Goal: Task Accomplishment & Management: Use online tool/utility

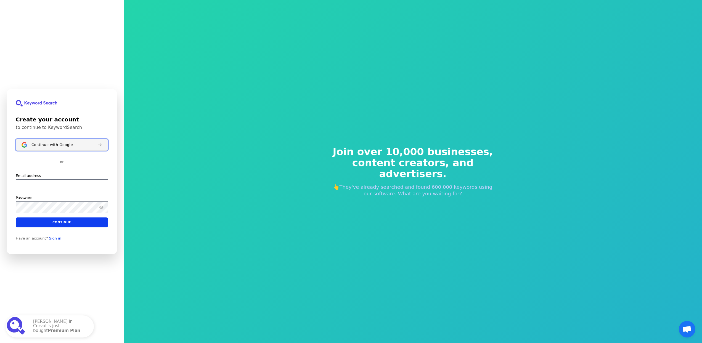
click at [39, 147] on span "Continue with Google" at bounding box center [51, 144] width 41 height 4
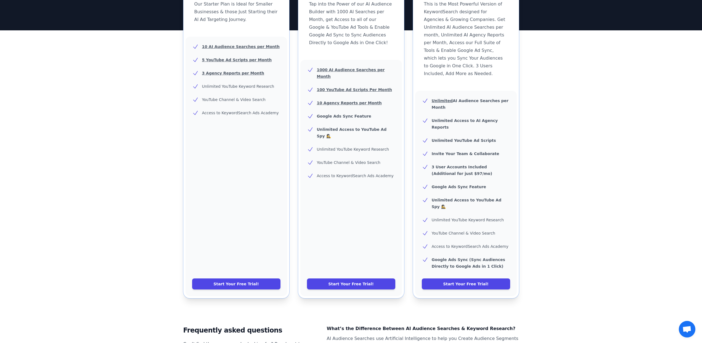
scroll to position [119, 0]
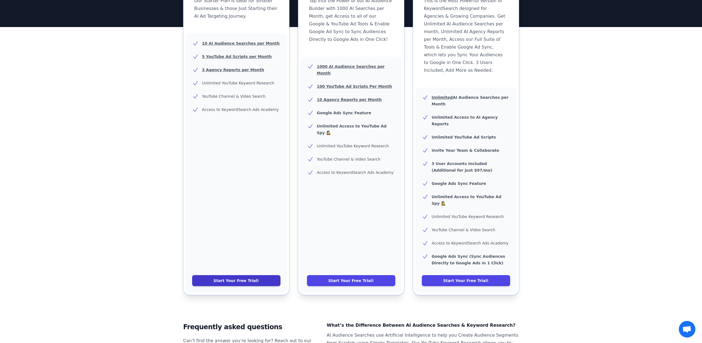
click at [218, 275] on link "Start Your Free Trial!" at bounding box center [236, 280] width 88 height 11
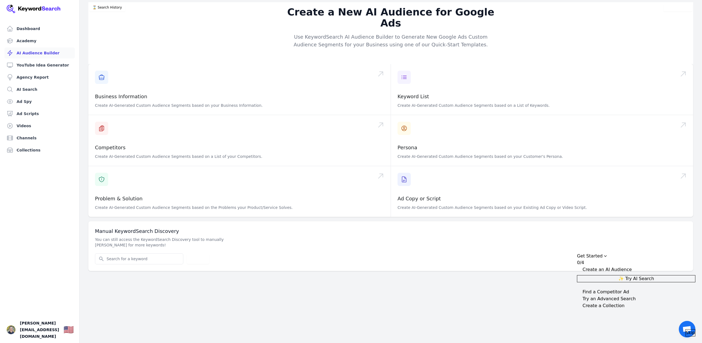
click at [686, 330] on span "Skip" at bounding box center [690, 333] width 9 height 7
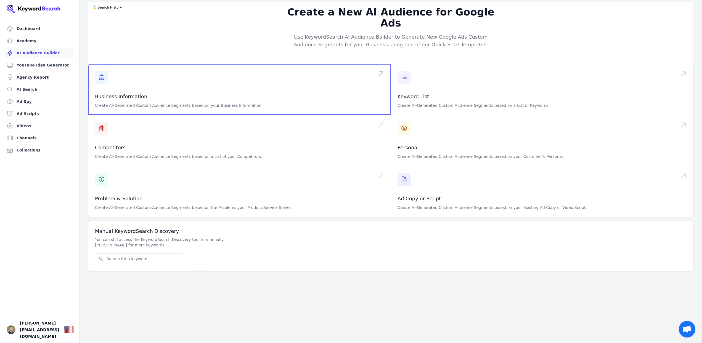
click at [148, 77] on span at bounding box center [239, 89] width 302 height 51
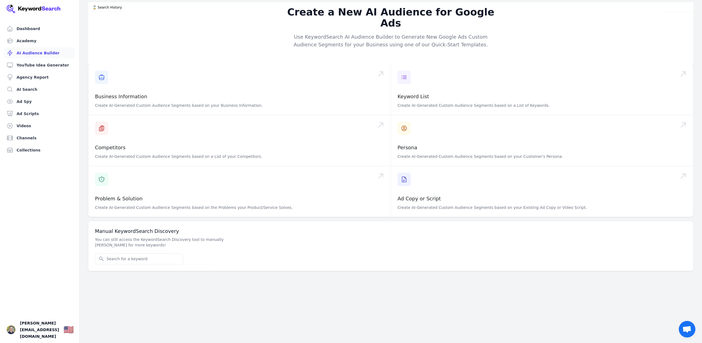
click at [49, 55] on link "AI Audience Builder" at bounding box center [39, 52] width 70 height 11
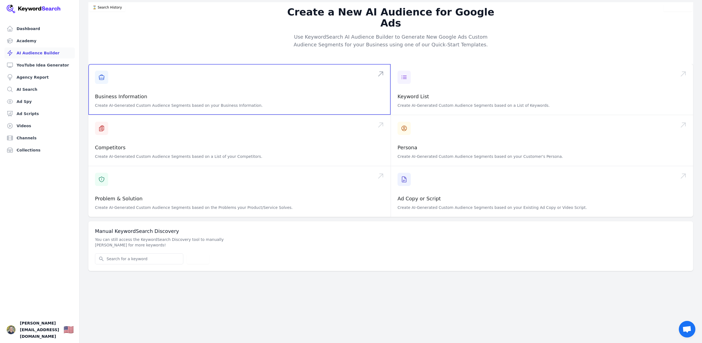
click at [161, 86] on span at bounding box center [239, 89] width 302 height 51
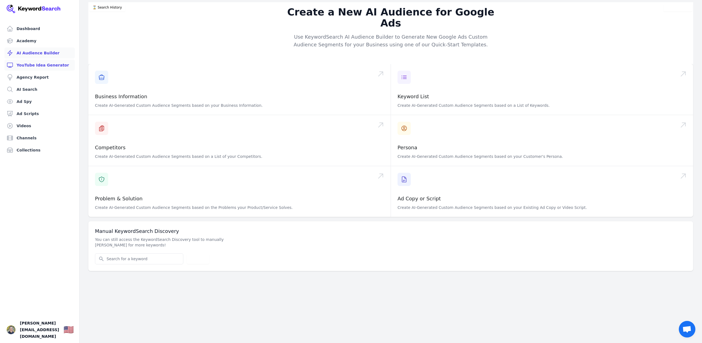
click at [34, 65] on link "YouTube Idea Generator" at bounding box center [39, 65] width 70 height 11
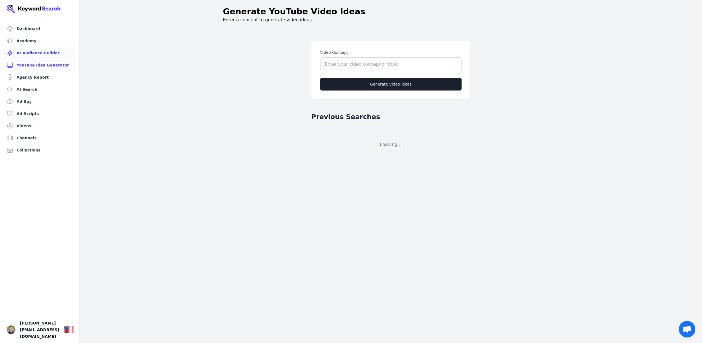
click at [34, 57] on link "AI Audience Builder" at bounding box center [39, 52] width 70 height 11
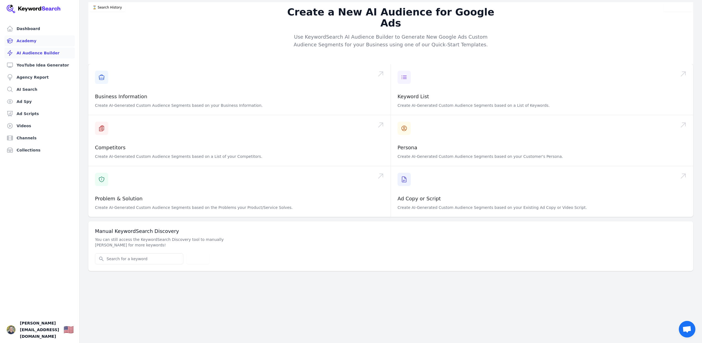
click at [26, 43] on link "Academy" at bounding box center [39, 40] width 70 height 11
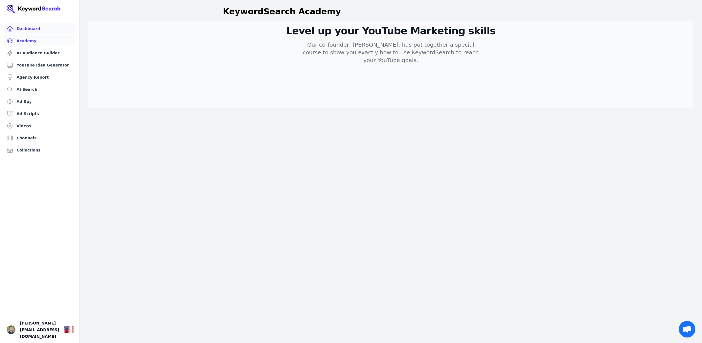
click at [29, 30] on link "Dashboard" at bounding box center [39, 28] width 70 height 11
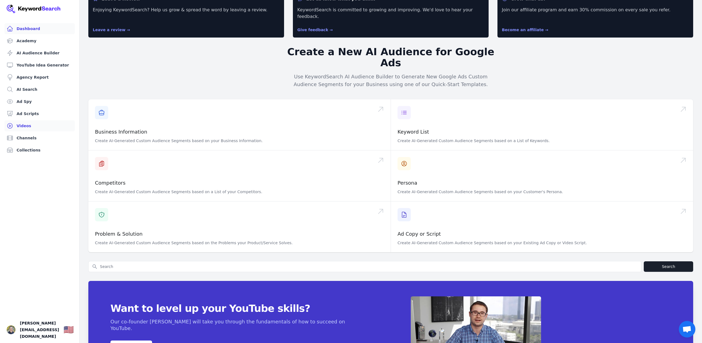
scroll to position [30, 0]
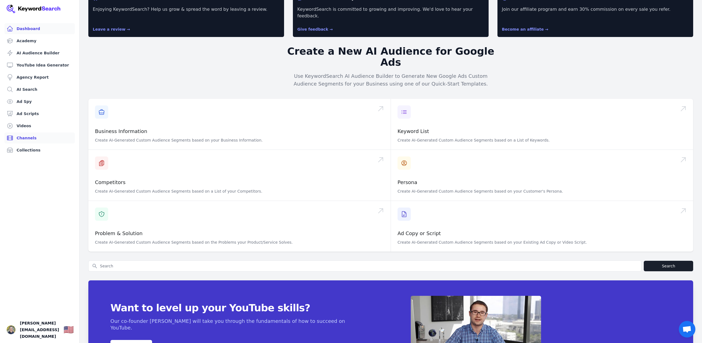
click at [31, 137] on link "Channels" at bounding box center [39, 137] width 70 height 11
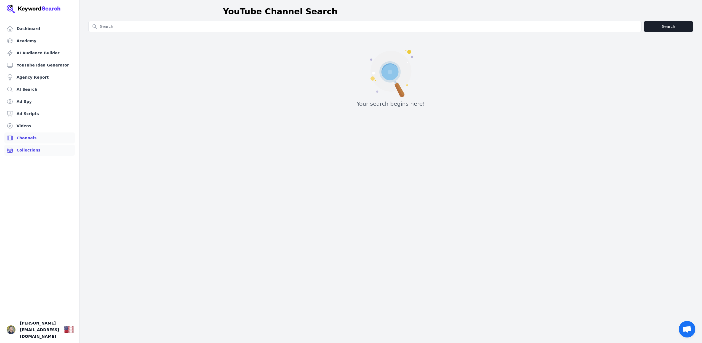
click at [33, 153] on link "Collections" at bounding box center [39, 150] width 70 height 11
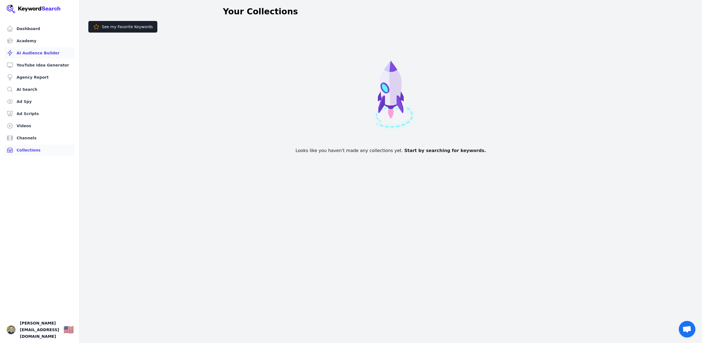
click at [36, 51] on link "AI Audience Builder" at bounding box center [39, 52] width 70 height 11
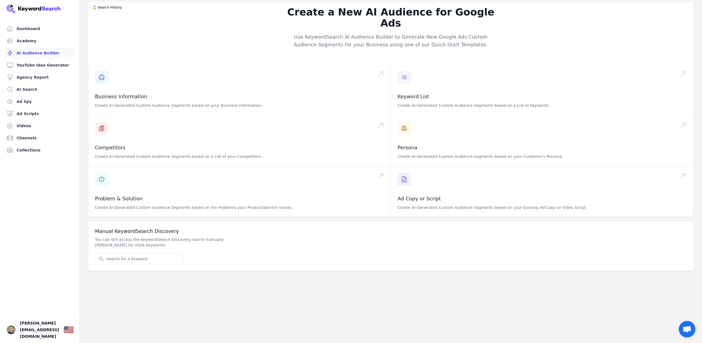
click at [34, 54] on link "AI Audience Builder" at bounding box center [39, 52] width 70 height 11
click at [32, 40] on link "Academy" at bounding box center [39, 40] width 70 height 11
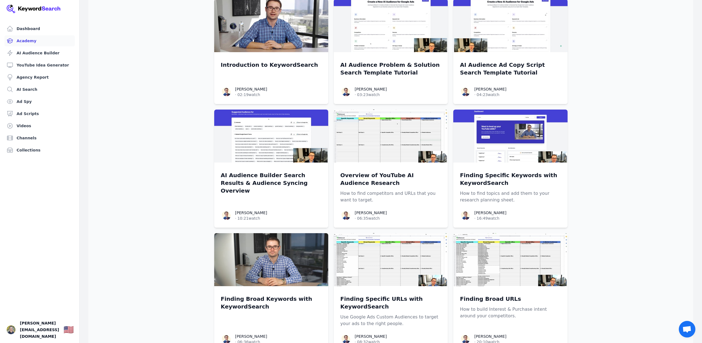
scroll to position [79, 0]
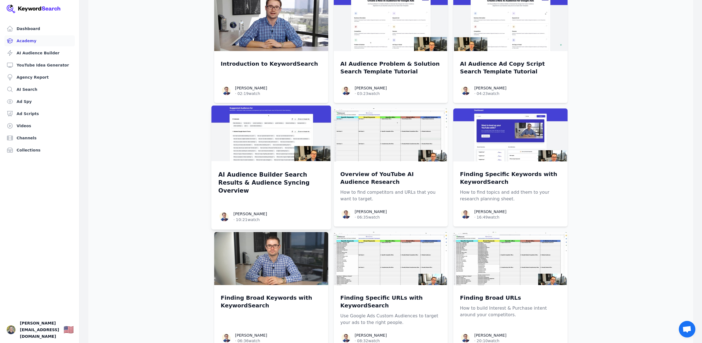
click at [281, 140] on img at bounding box center [271, 133] width 120 height 56
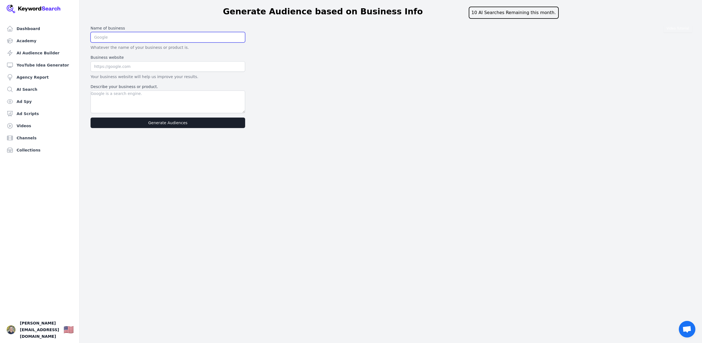
click at [108, 38] on input "text" at bounding box center [168, 37] width 155 height 10
type input "[DOMAIN_NAME]"
click at [107, 66] on input "text" at bounding box center [168, 66] width 155 height 10
type input "[DOMAIN_NAME]"
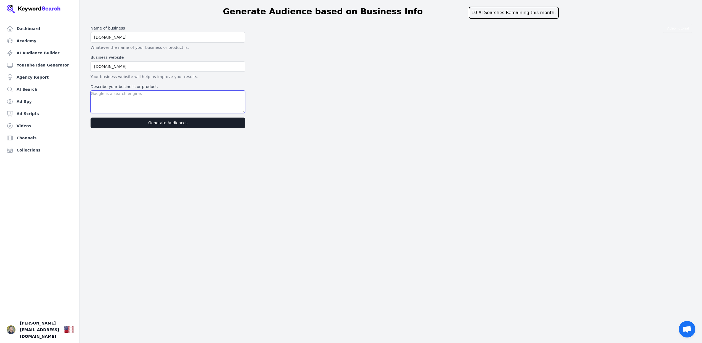
click at [112, 99] on textarea "Describe your business or product." at bounding box center [168, 102] width 155 height 23
drag, startPoint x: 131, startPoint y: 95, endPoint x: 85, endPoint y: 94, distance: 45.6
click at [85, 94] on div "Video Tutorial Name of business PitchKitchen.com Whatever the name of your busi…" at bounding box center [390, 76] width 622 height 107
paste textarea "B2B founders turn confusing, forgettable messaging into sharp, belief-shifting …"
type textarea "PitchKitchen helps B2B founders turn confusing, forgettable messaging into shar…"
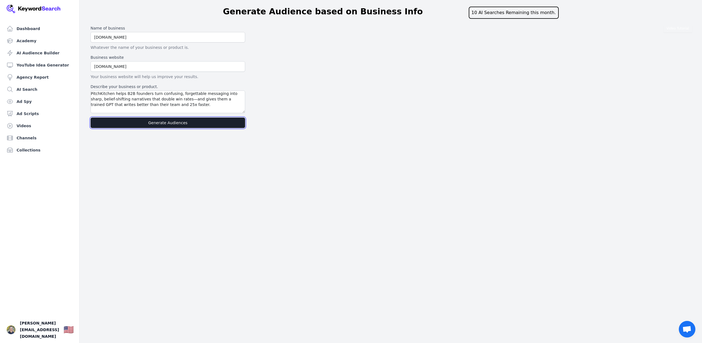
click at [171, 126] on button "Generate Audiences" at bounding box center [168, 123] width 155 height 10
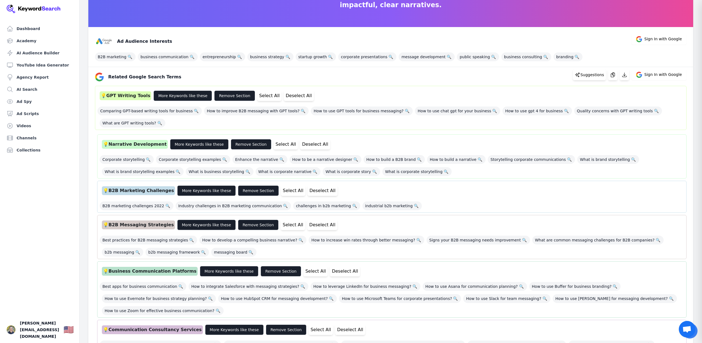
scroll to position [48, 0]
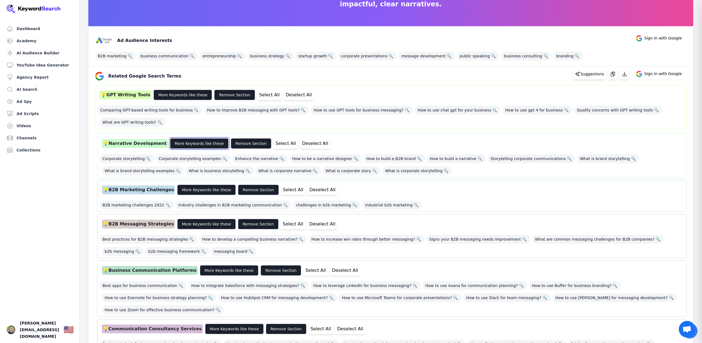
click at [198, 144] on button "More Keywords like these" at bounding box center [199, 143] width 59 height 10
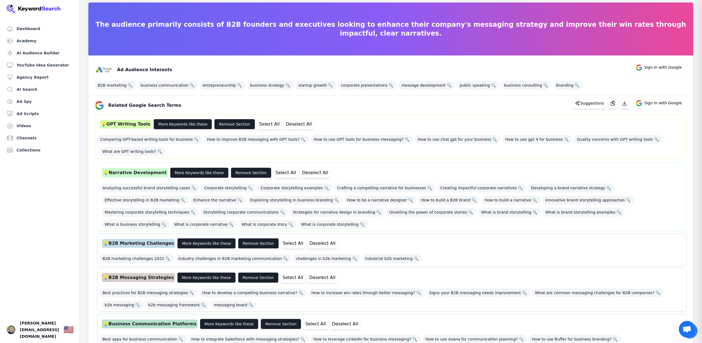
scroll to position [110, 0]
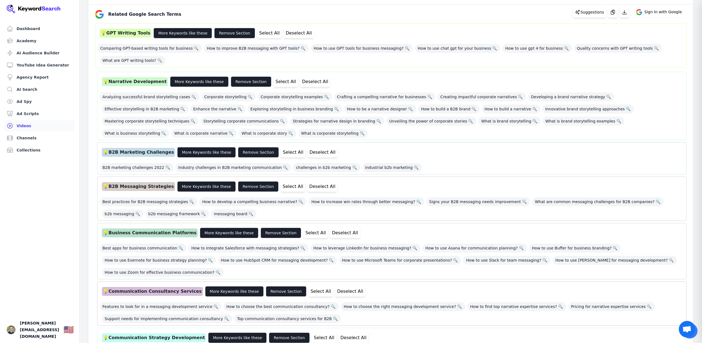
click at [27, 126] on link "Videos" at bounding box center [39, 125] width 70 height 11
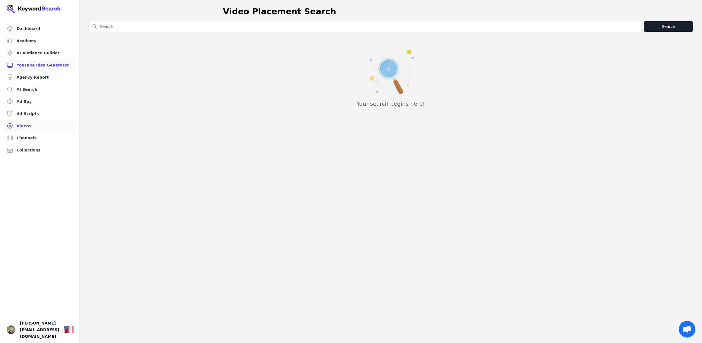
click at [35, 67] on link "YouTube Idea Generator" at bounding box center [39, 65] width 70 height 11
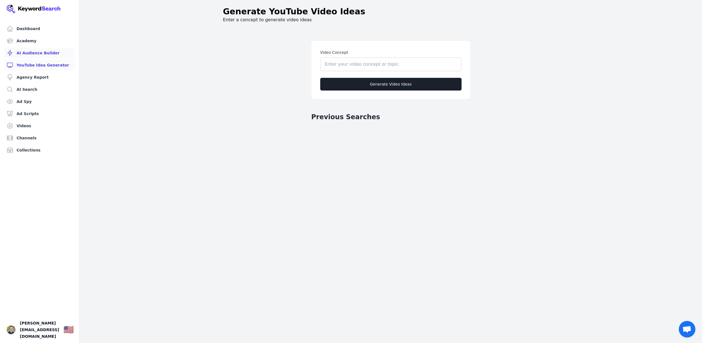
click at [49, 56] on link "AI Audience Builder" at bounding box center [39, 52] width 70 height 11
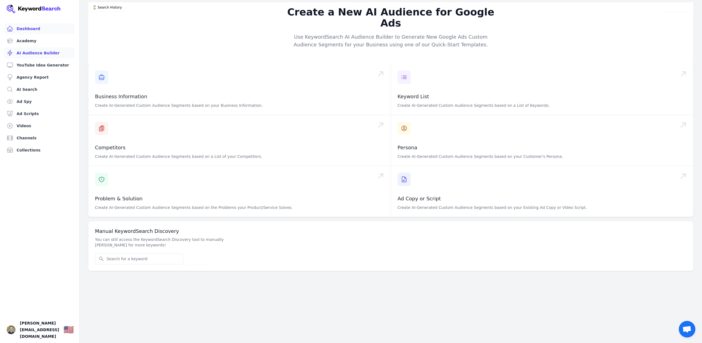
click at [30, 30] on link "Dashboard" at bounding box center [39, 28] width 70 height 11
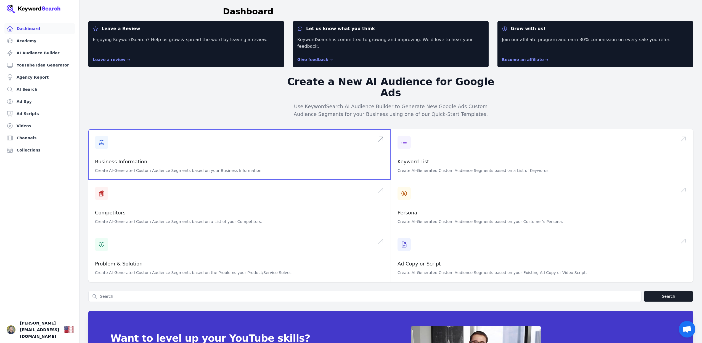
click at [192, 145] on span at bounding box center [239, 154] width 302 height 51
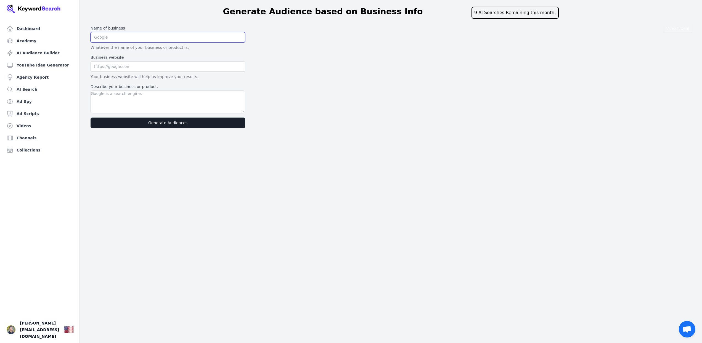
click at [103, 36] on input "text" at bounding box center [168, 37] width 155 height 10
drag, startPoint x: 117, startPoint y: 38, endPoint x: 158, endPoint y: 41, distance: 41.2
click at [150, 39] on input "PitchKitchen.com" at bounding box center [168, 37] width 155 height 10
type input "PitchKitchen"
click at [100, 66] on input "text" at bounding box center [168, 66] width 155 height 10
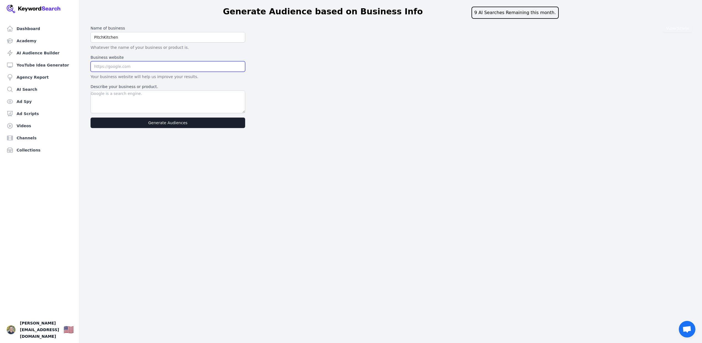
type input "www.pitchkitchen.com"
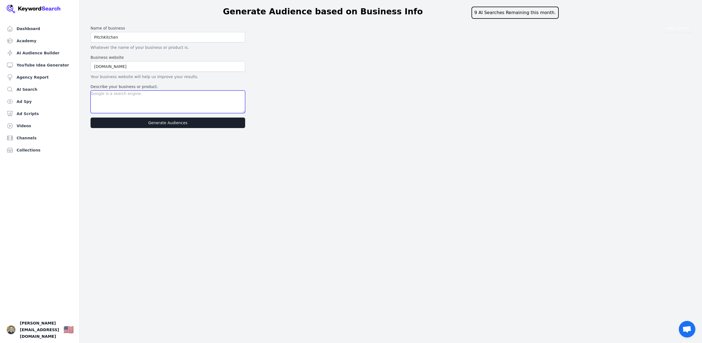
drag, startPoint x: 108, startPoint y: 103, endPoint x: 428, endPoint y: 54, distance: 323.7
click at [109, 103] on textarea "Describe your business or product." at bounding box center [168, 102] width 155 height 23
click at [173, 99] on textarea "Describe your business or product." at bounding box center [168, 102] width 155 height 23
paste textarea "PitchKitchen helps B2B founders turn confusing, forgettable messaging into shar…"
type textarea "PitchKitchen helps B2B founders turn confusing, forgettable messaging into shar…"
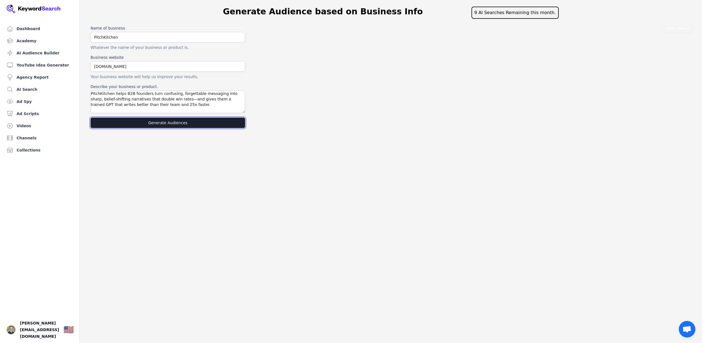
click at [173, 124] on button "Generate Audiences" at bounding box center [168, 123] width 155 height 10
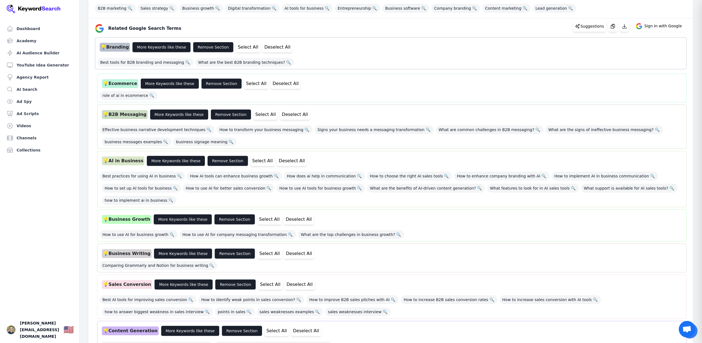
scroll to position [97, 0]
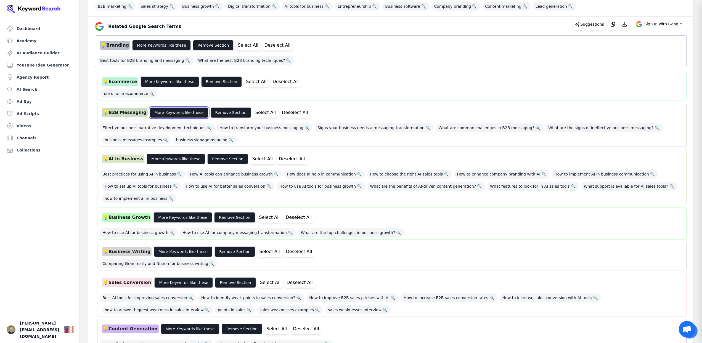
click at [167, 112] on button "More Keywords like these" at bounding box center [179, 112] width 59 height 10
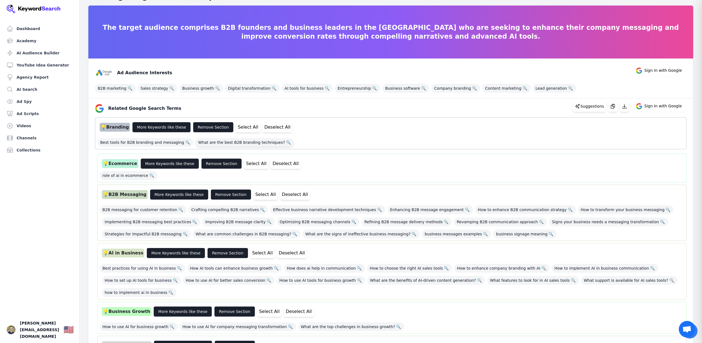
scroll to position [0, 0]
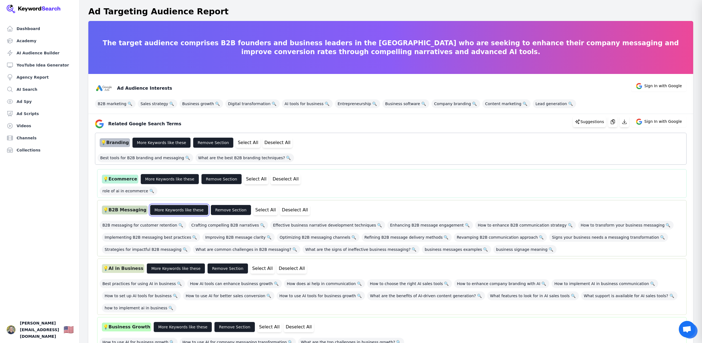
click at [175, 211] on button "More Keywords like these" at bounding box center [179, 210] width 59 height 10
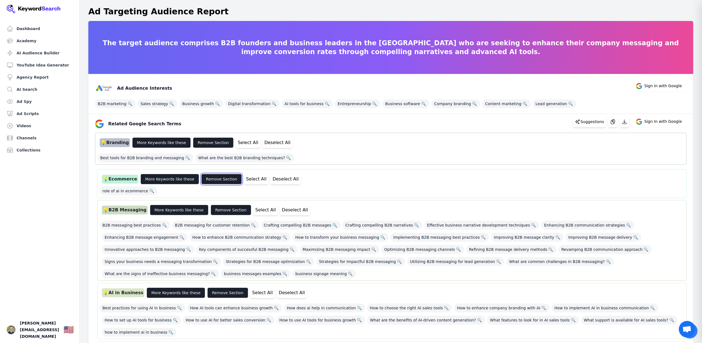
click at [220, 179] on button "Remove Section" at bounding box center [221, 179] width 41 height 10
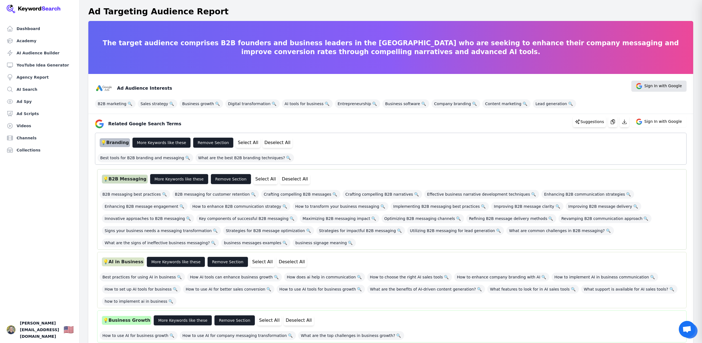
click at [660, 86] on span "Sign In with Google" at bounding box center [663, 86] width 38 height 6
click at [492, 149] on div "💡 Branding More Keywords like these Remove Section Select All Deselect All" at bounding box center [390, 142] width 586 height 15
click at [304, 195] on span "Crafting compelling B2B messages 🔍" at bounding box center [300, 194] width 79 height 9
click at [359, 195] on span "Crafting compelling B2B narratives 🔍" at bounding box center [381, 194] width 79 height 9
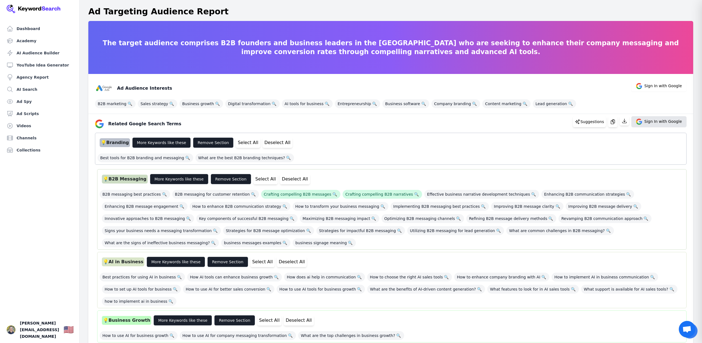
click at [655, 121] on span "Sign In with Google" at bounding box center [663, 122] width 38 height 6
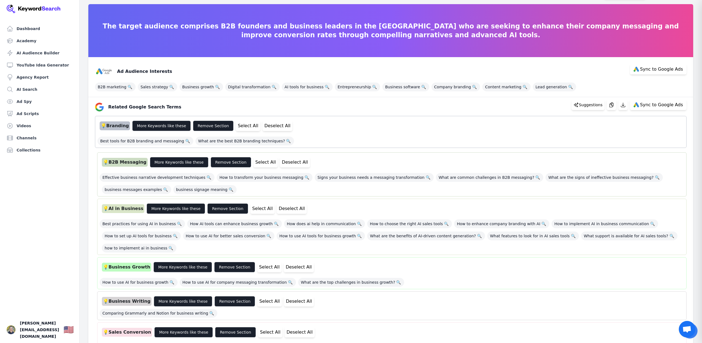
scroll to position [17, 0]
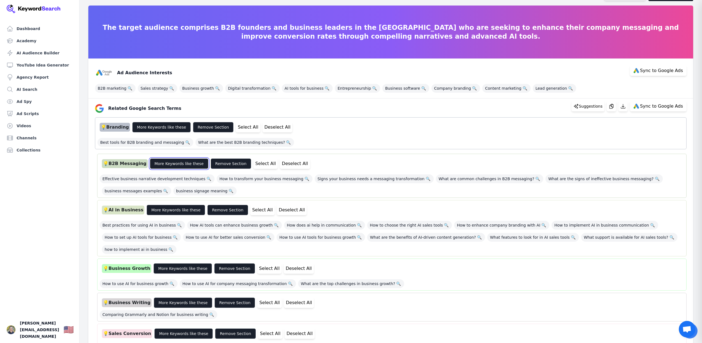
click at [184, 164] on button "More Keywords like these" at bounding box center [179, 163] width 59 height 10
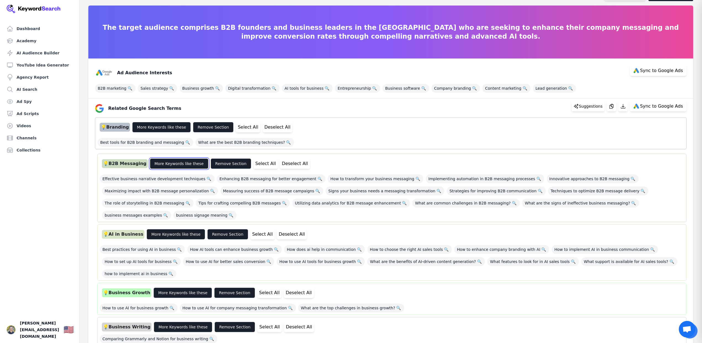
click at [184, 164] on button "More Keywords like these" at bounding box center [179, 163] width 59 height 10
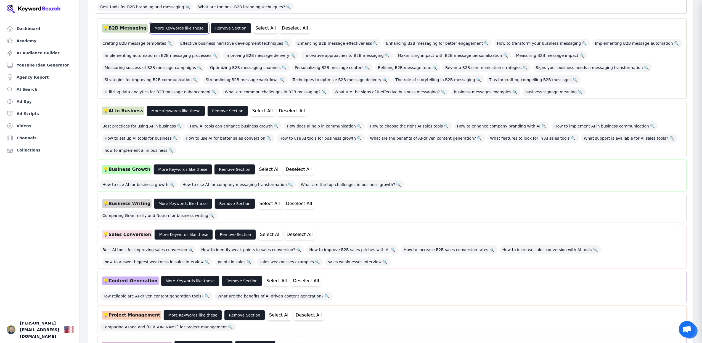
scroll to position [156, 0]
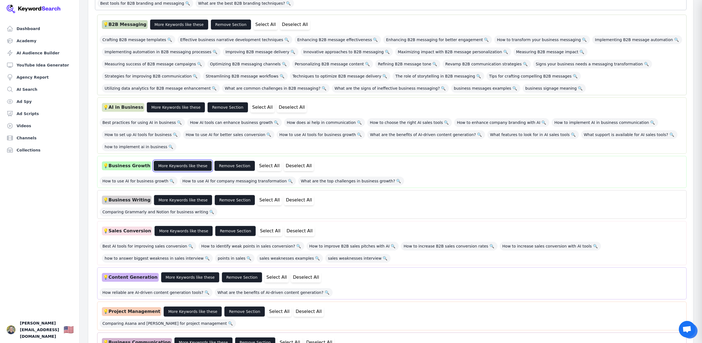
click at [168, 167] on button "More Keywords like these" at bounding box center [182, 166] width 59 height 10
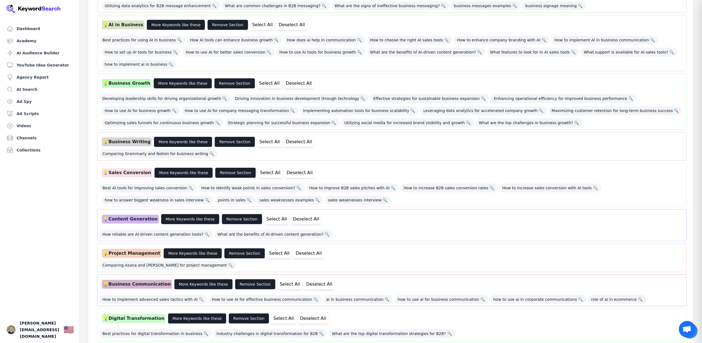
scroll to position [245, 0]
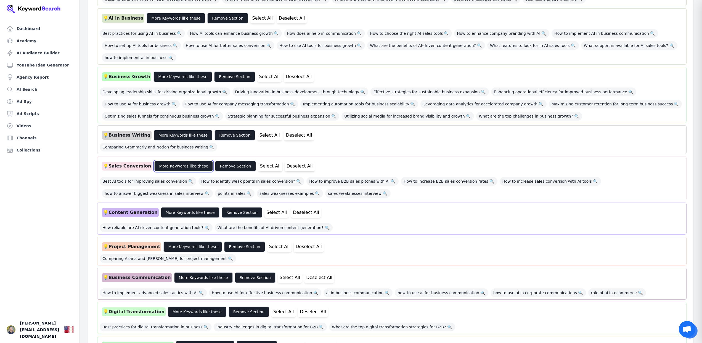
click at [182, 167] on button "More Keywords like these" at bounding box center [183, 166] width 59 height 10
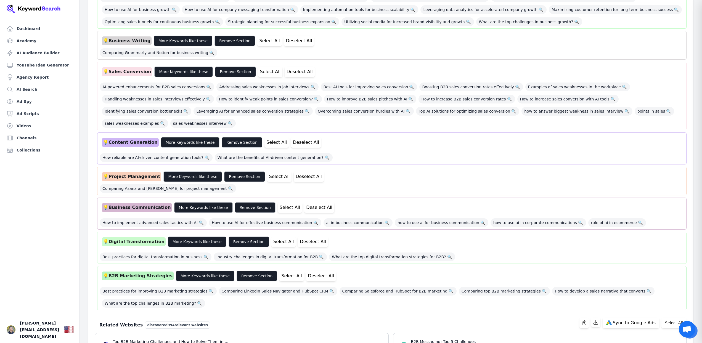
scroll to position [333, 0]
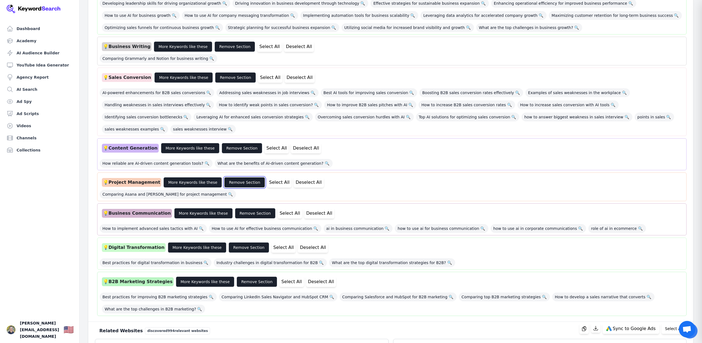
click at [237, 177] on button "Remove Section" at bounding box center [244, 182] width 41 height 10
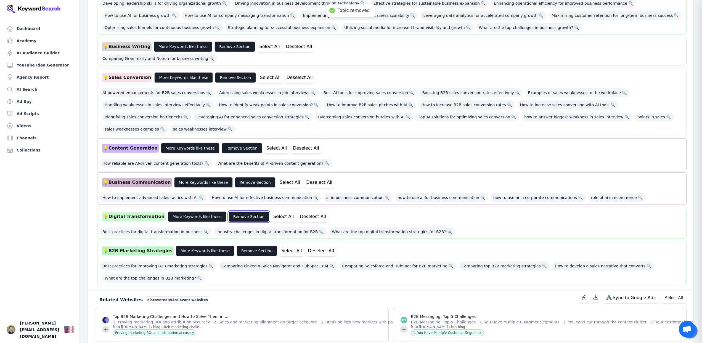
click at [237, 211] on button "Remove Section" at bounding box center [249, 216] width 41 height 10
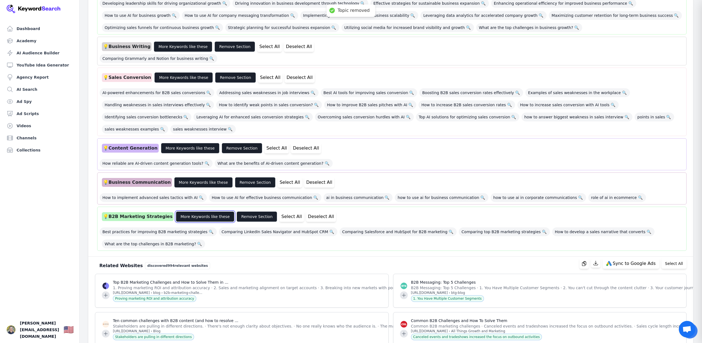
click at [200, 211] on button "More Keywords like these" at bounding box center [205, 216] width 59 height 10
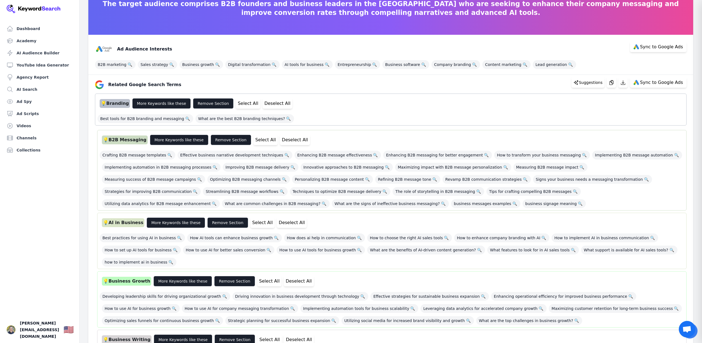
scroll to position [44, 0]
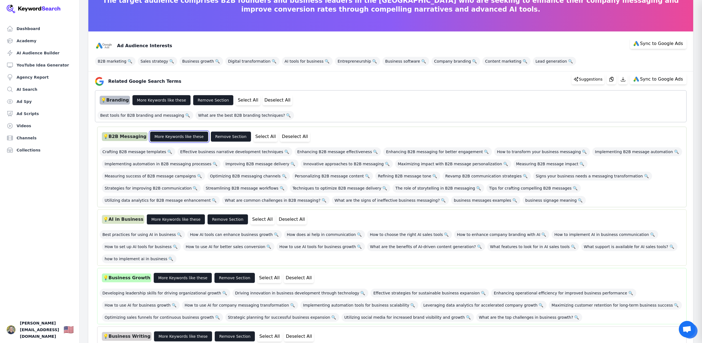
click at [165, 137] on button "More Keywords like these" at bounding box center [179, 136] width 59 height 10
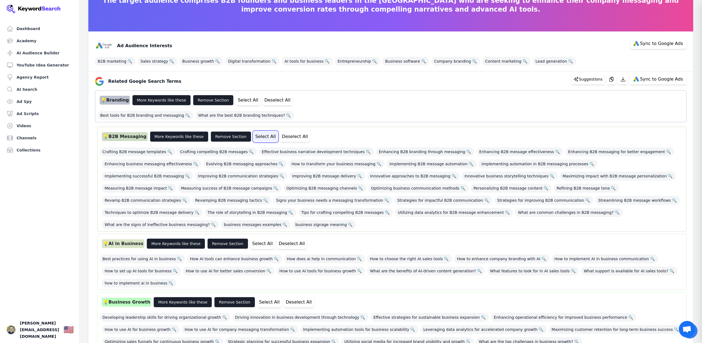
click at [253, 137] on button "Select All" at bounding box center [265, 136] width 24 height 10
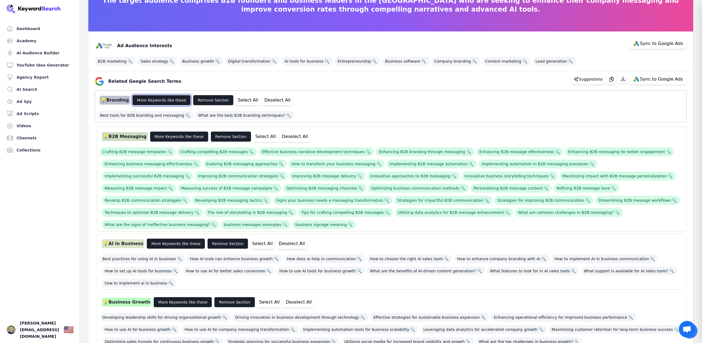
click at [168, 102] on button "More Keywords like these" at bounding box center [161, 100] width 59 height 10
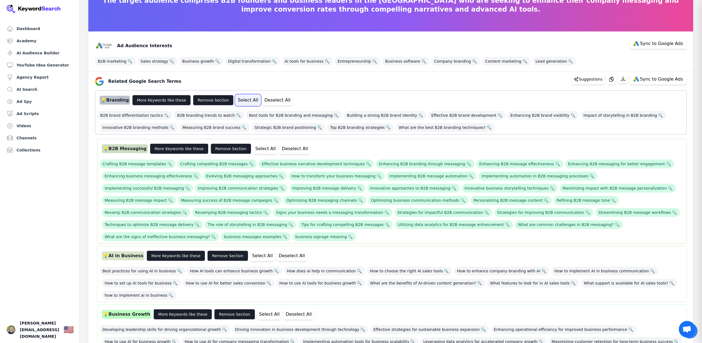
click at [239, 101] on button "Select All" at bounding box center [248, 100] width 24 height 10
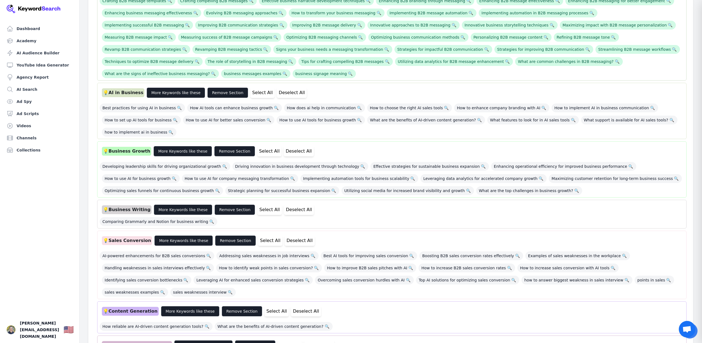
scroll to position [211, 0]
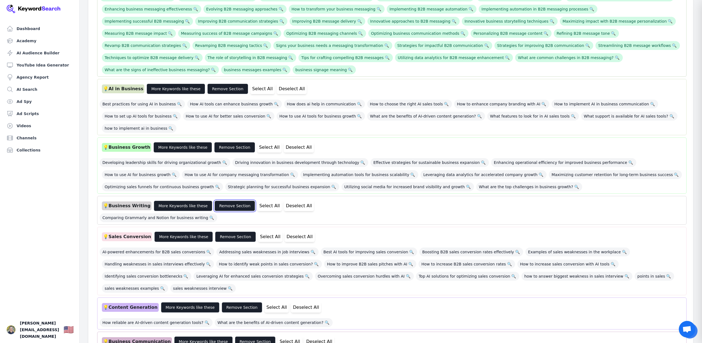
click at [228, 201] on button "Remove Section" at bounding box center [234, 206] width 41 height 10
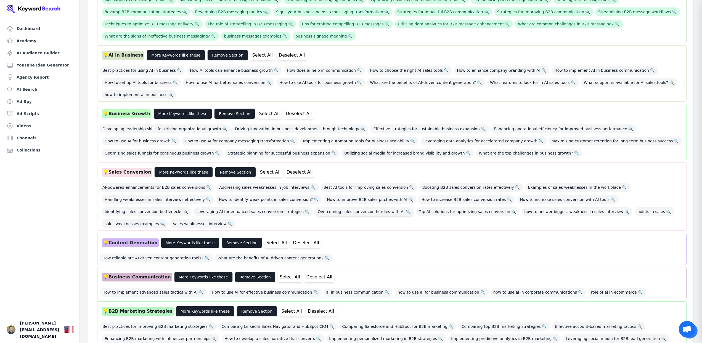
scroll to position [245, 0]
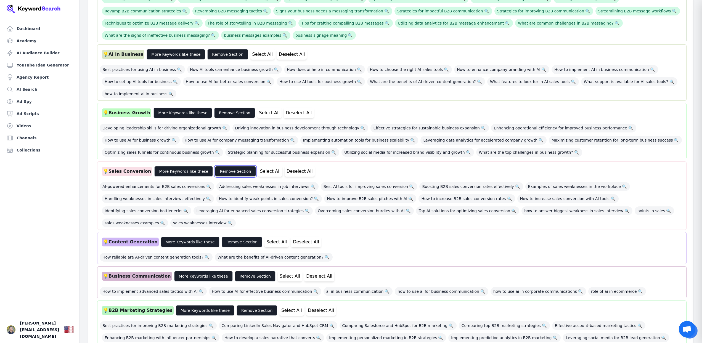
click at [221, 166] on button "Remove Section" at bounding box center [235, 171] width 41 height 10
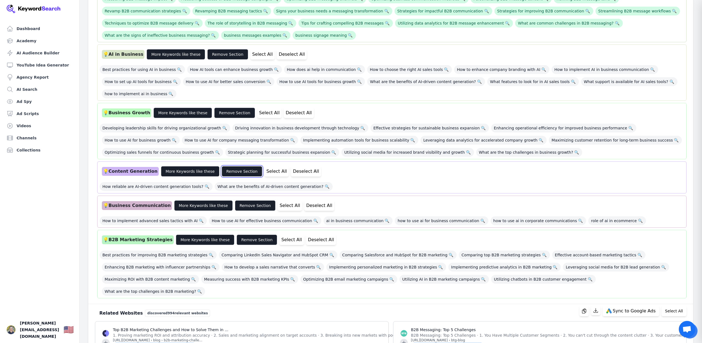
click at [222, 166] on button "Remove Section" at bounding box center [242, 171] width 41 height 10
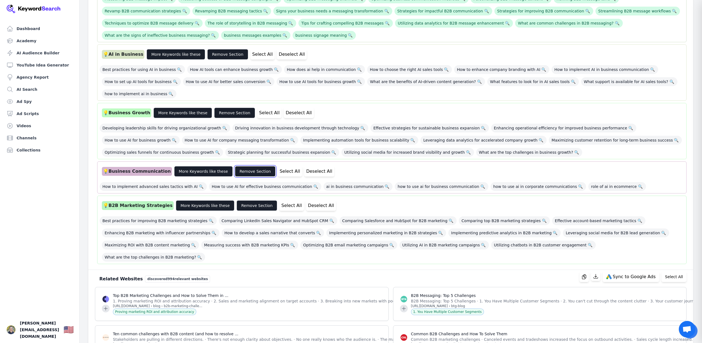
click at [236, 166] on button "Remove Section" at bounding box center [255, 171] width 41 height 10
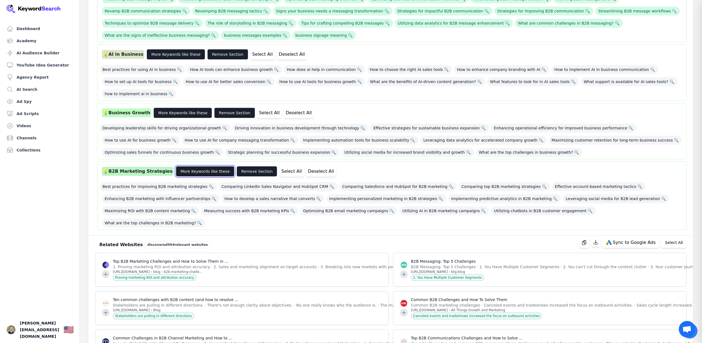
click at [187, 166] on button "More Keywords like these" at bounding box center [205, 171] width 59 height 10
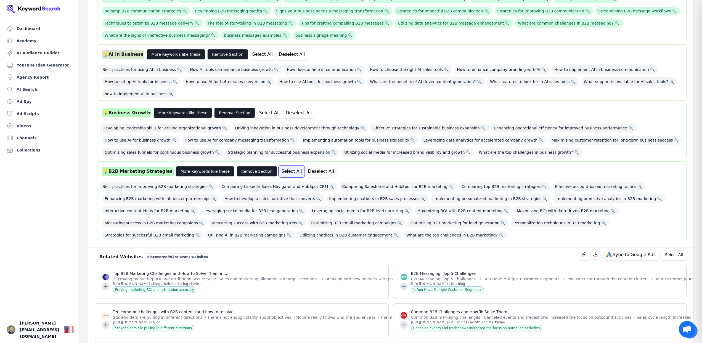
click at [279, 166] on button "Select All" at bounding box center [291, 171] width 24 height 10
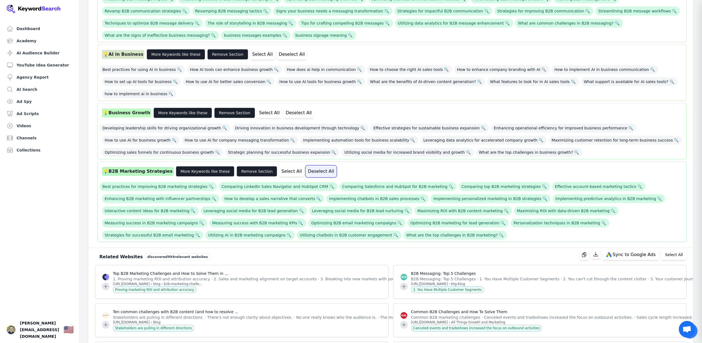
click at [306, 166] on button "Deselect All" at bounding box center [321, 171] width 30 height 10
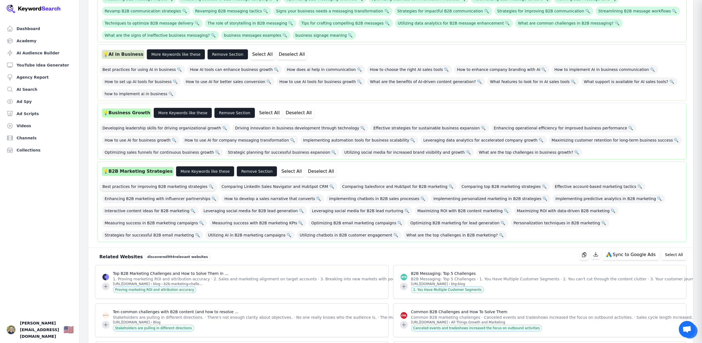
click at [177, 182] on span "Best practices for improving B2B marketing strategies 🔍" at bounding box center [158, 186] width 117 height 9
click at [403, 231] on span "What are the top challenges in B2B marketing? 🔍" at bounding box center [454, 235] width 103 height 9
click at [176, 182] on span "Best practices for improving B2B marketing strategies 🔍" at bounding box center [158, 186] width 117 height 9
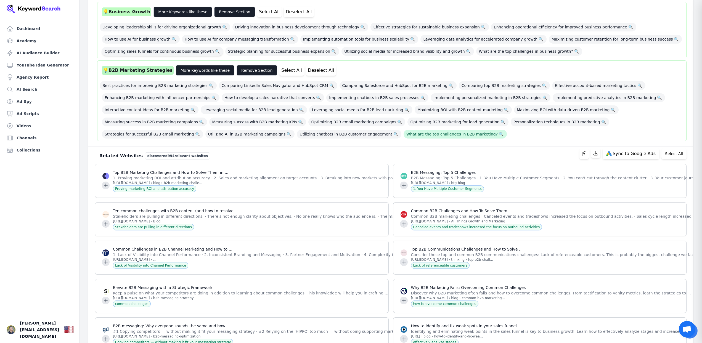
scroll to position [378, 0]
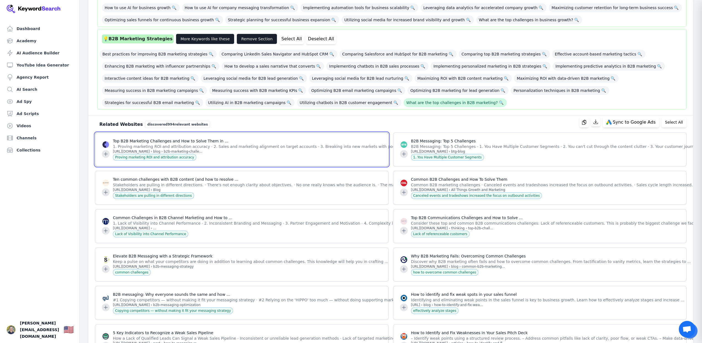
click at [105, 152] on icon at bounding box center [106, 154] width 4 height 4
click at [105, 151] on icon at bounding box center [106, 154] width 6 height 6
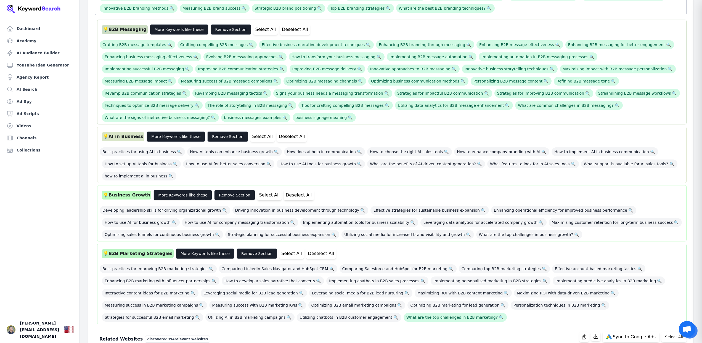
scroll to position [166, 0]
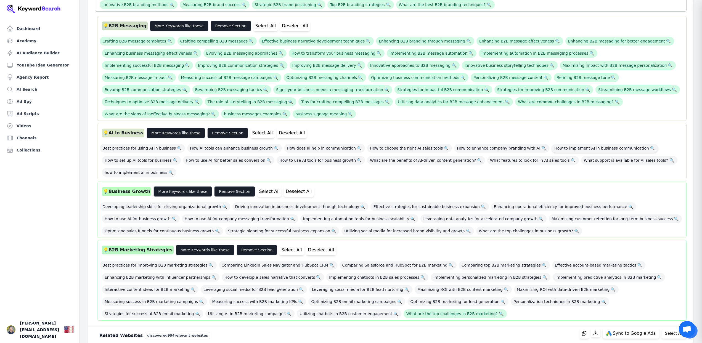
click at [551, 144] on span "How to implement AI in business communication 🔍" at bounding box center [604, 148] width 107 height 9
click at [309, 156] on span "How to use AI tools for business growth 🔍" at bounding box center [321, 160] width 88 height 9
click at [218, 156] on span "How to use AI for better sales conversion 🔍" at bounding box center [228, 160] width 91 height 9
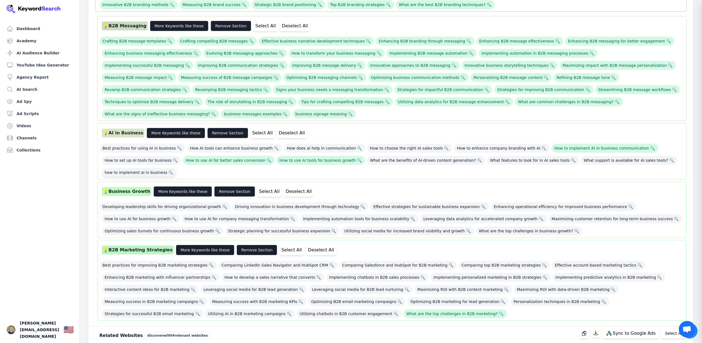
click at [142, 168] on span "how to implement ai in business 🔍" at bounding box center [139, 172] width 75 height 9
click at [153, 128] on button "More Keywords like these" at bounding box center [176, 133] width 59 height 10
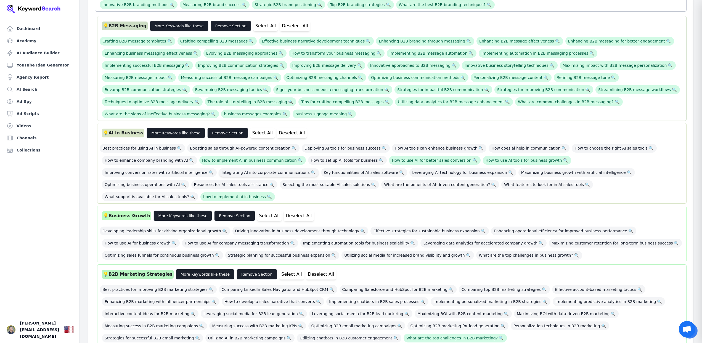
click at [219, 168] on span "Integrating AI into corporate communications 🔍" at bounding box center [269, 172] width 100 height 9
click at [148, 156] on span "How to enhance company branding with AI 🔍" at bounding box center [149, 160] width 95 height 9
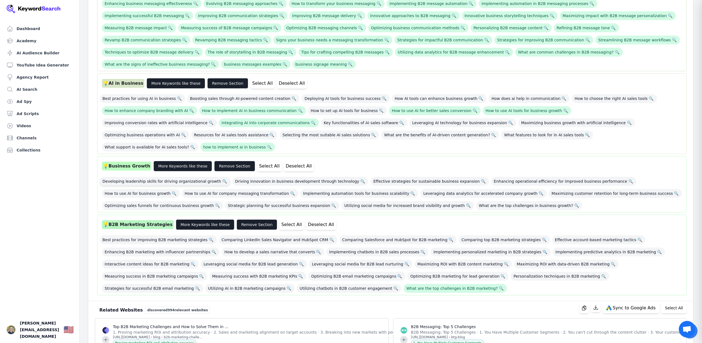
scroll to position [224, 0]
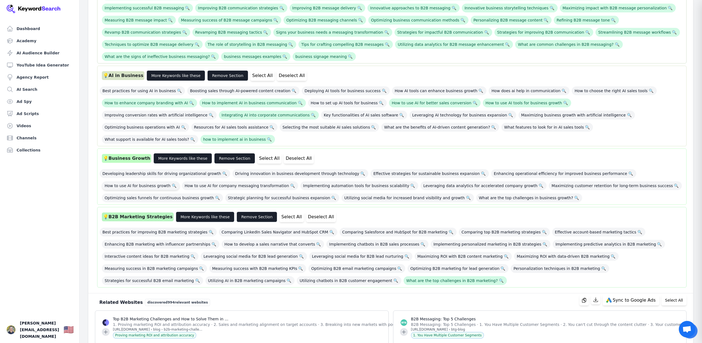
click at [180, 181] on span "How to use AI for business growth 🔍" at bounding box center [141, 185] width 78 height 9
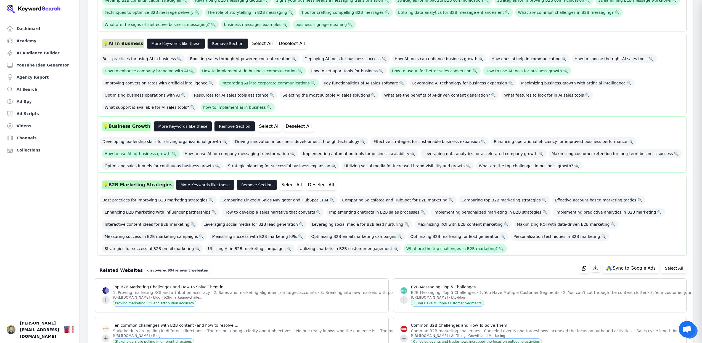
scroll to position [257, 0]
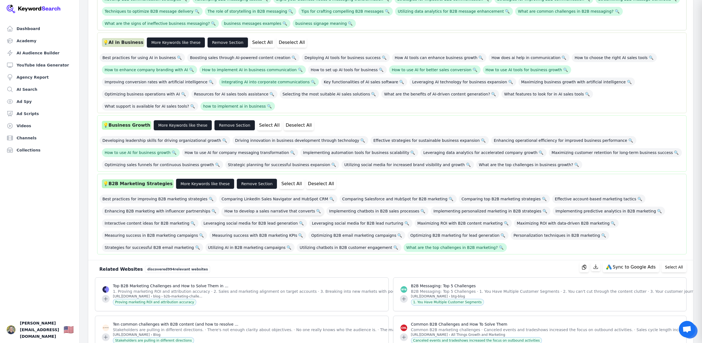
click at [240, 207] on span "How to develop a sales narrative that converts 🔍" at bounding box center [273, 211] width 102 height 9
click at [403, 243] on span "What are the top challenges in B2B marketing? 🔍" at bounding box center [454, 247] width 103 height 9
click at [169, 195] on span "Best practices for improving B2B marketing strategies 🔍" at bounding box center [158, 199] width 117 height 9
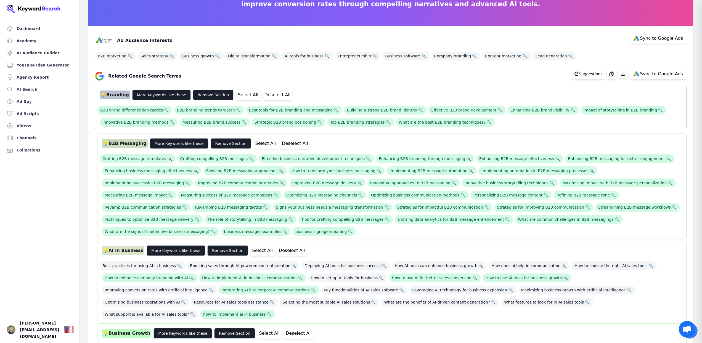
scroll to position [0, 0]
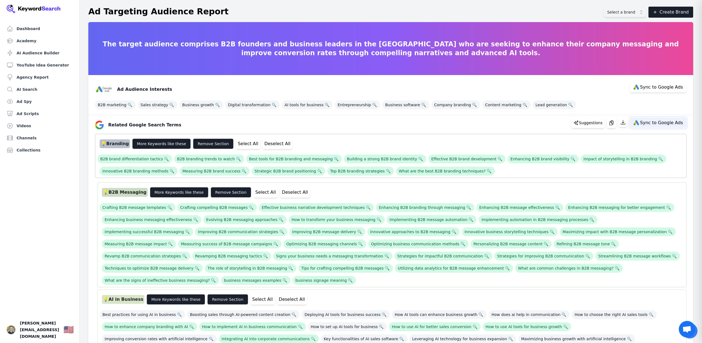
click at [664, 123] on span "Sync to Google Ads" at bounding box center [661, 123] width 43 height 4
select select "relatedGoogleSearchTerms"
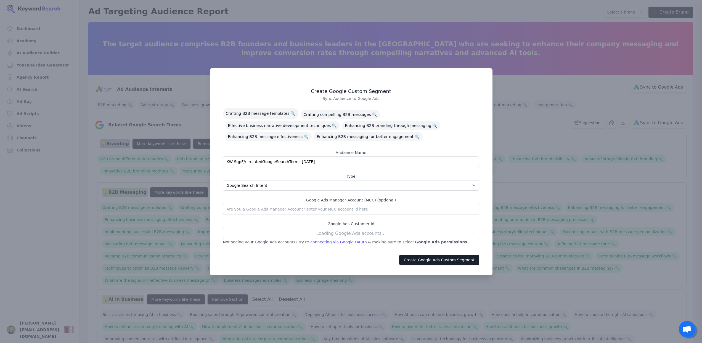
click at [242, 160] on input "KW SqpF// relatedGoogleSearchTerms 08/18/2025" at bounding box center [351, 161] width 256 height 10
drag, startPoint x: 246, startPoint y: 162, endPoint x: 216, endPoint y: 161, distance: 30.4
click at [216, 161] on div "Create Google Custom Segment Sync Audience to Google Ads Crafting B2B message t…" at bounding box center [350, 166] width 269 height 170
click at [257, 161] on input "KW SqpF// relatedGoogleSearchTerms 08/18/2025" at bounding box center [351, 161] width 256 height 10
drag, startPoint x: 245, startPoint y: 161, endPoint x: 219, endPoint y: 161, distance: 25.9
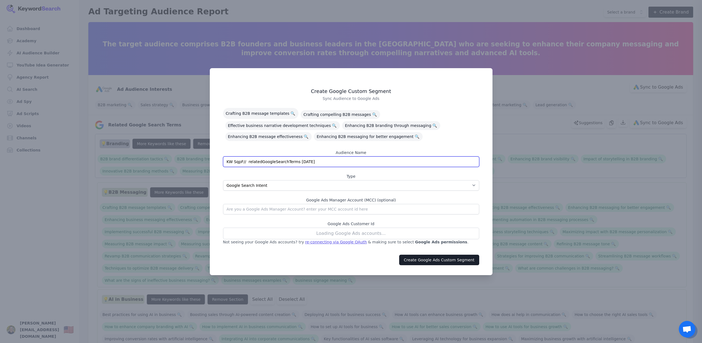
click at [219, 161] on div "Create Google Custom Segment Sync Audience to Google Ads Crafting B2B message t…" at bounding box center [350, 166] width 269 height 170
click at [264, 163] on input "Audience Interests | relatedGoogleSearchTerms 08/18/2025" at bounding box center [351, 161] width 256 height 10
type input "Audience Interests | relatedGoogleSearchTerms 08/18/2025"
click at [433, 260] on button "Create Google Ads Custom Segment" at bounding box center [439, 260] width 80 height 10
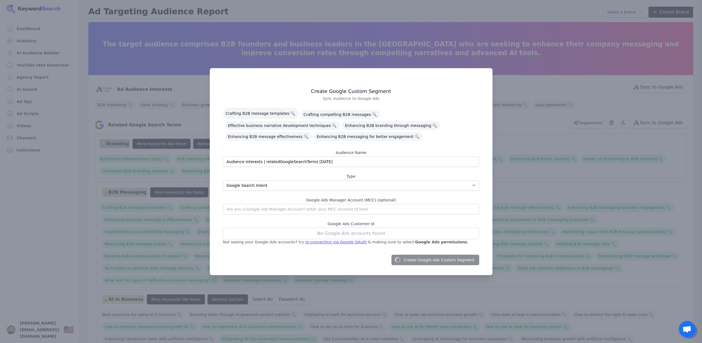
click at [341, 243] on div "re-connecting via Google OAuth" at bounding box center [336, 242] width 62 height 6
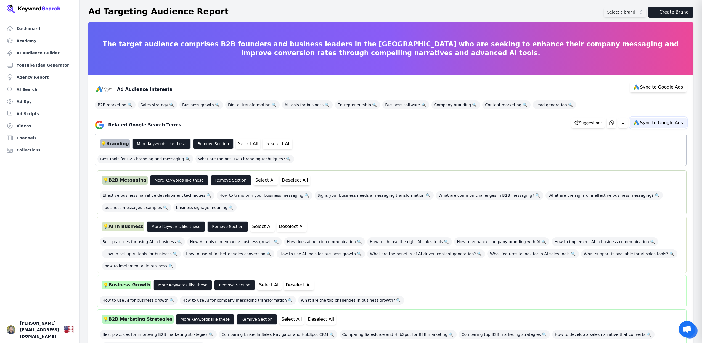
click at [647, 125] on span "Sync to Google Ads" at bounding box center [661, 123] width 43 height 4
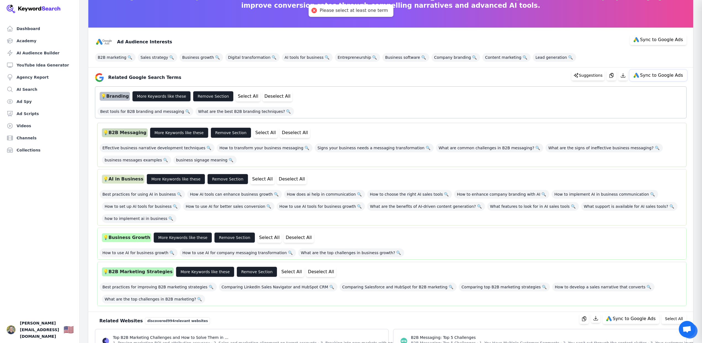
scroll to position [76, 0]
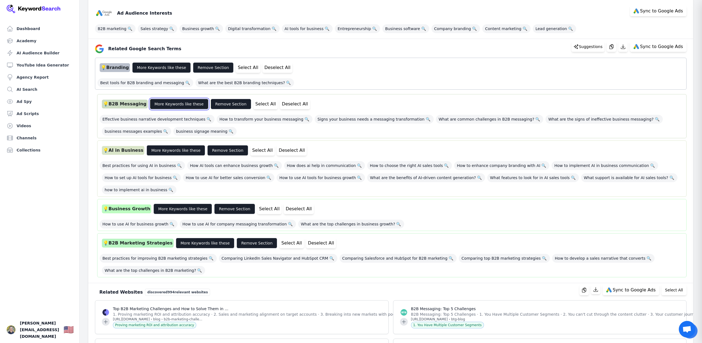
click at [163, 105] on button "More Keywords like these" at bounding box center [179, 104] width 59 height 10
click at [163, 68] on button "More Keywords like these" at bounding box center [161, 67] width 59 height 10
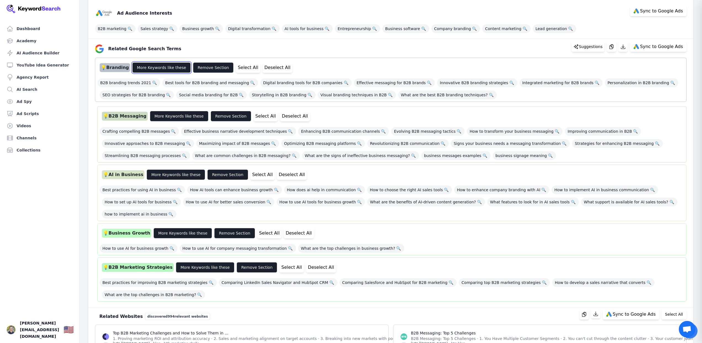
click at [160, 65] on button "More Keywords like these" at bounding box center [161, 67] width 59 height 10
click at [176, 116] on button "More Keywords like these" at bounding box center [179, 116] width 59 height 10
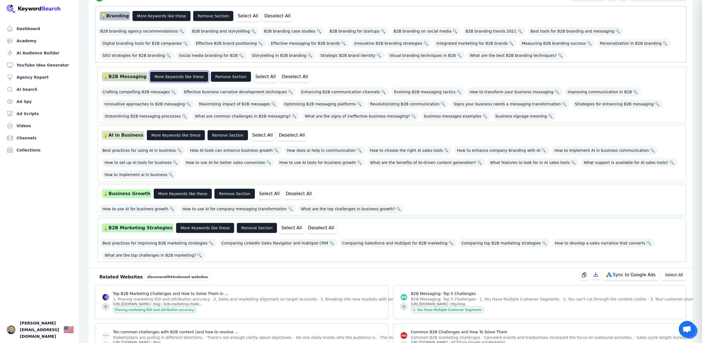
scroll to position [130, 0]
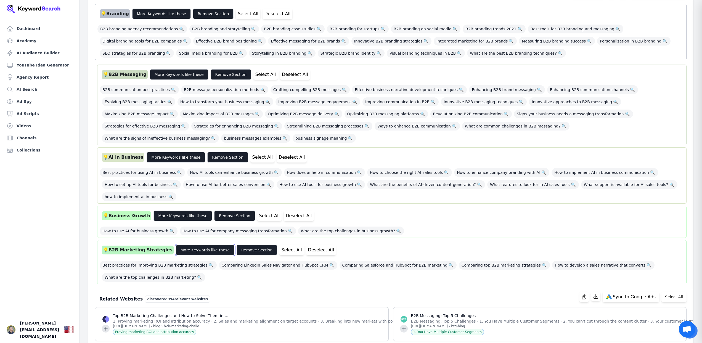
click at [204, 245] on button "More Keywords like these" at bounding box center [205, 250] width 59 height 10
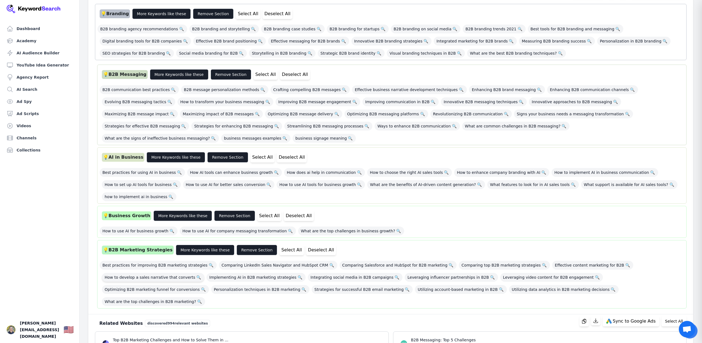
click at [176, 273] on span "How to develop a sales narrative that converts 🔍" at bounding box center [153, 277] width 102 height 9
click at [153, 227] on span "How to use AI for business growth 🔍" at bounding box center [139, 231] width 78 height 9
click at [169, 152] on button "More Keywords like these" at bounding box center [176, 157] width 59 height 10
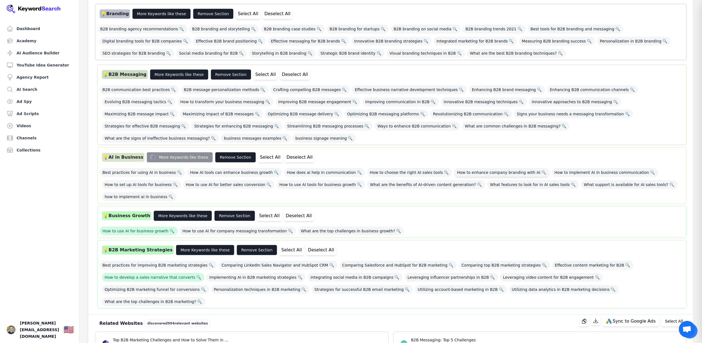
click at [489, 168] on span "How to enhance company branding with AI 🔍" at bounding box center [501, 172] width 95 height 9
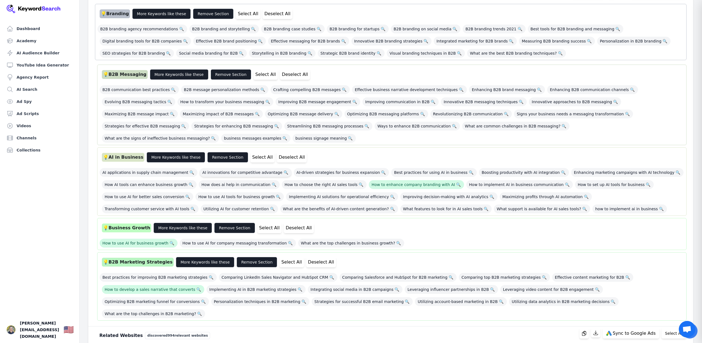
click at [251, 168] on span "AI innovations for competitive advantage 🔍" at bounding box center [246, 172] width 92 height 9
click at [157, 192] on span "How to use AI for better sales conversion 🔍" at bounding box center [147, 196] width 91 height 9
click at [149, 192] on span "How to use AI for better sales conversion 🔍" at bounding box center [147, 196] width 91 height 9
click at [573, 168] on span "Enhancing marketing campaigns with AI technology 🔍" at bounding box center [627, 172] width 112 height 9
click at [479, 168] on span "Boosting productivity with AI integration 🔍" at bounding box center [524, 172] width 90 height 9
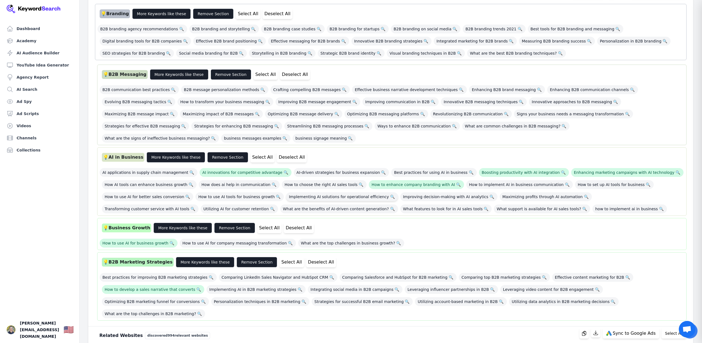
click at [310, 192] on span "Implementing AI solutions for operational efficiency 🔍" at bounding box center [342, 196] width 112 height 9
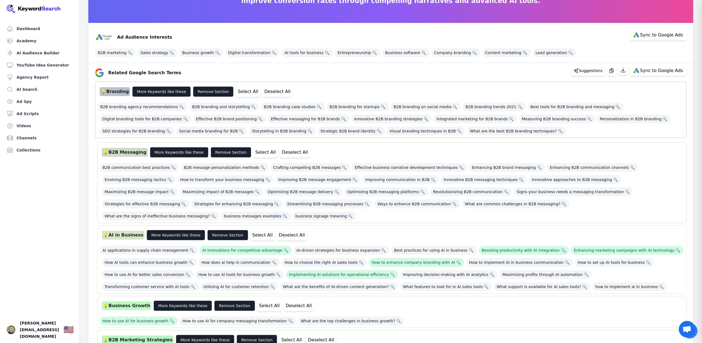
scroll to position [49, 0]
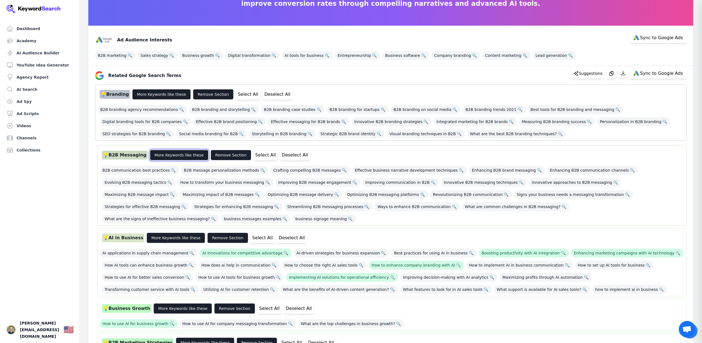
click at [185, 153] on button "More Keywords like these" at bounding box center [179, 155] width 59 height 10
click at [258, 157] on button "Select All" at bounding box center [265, 155] width 24 height 10
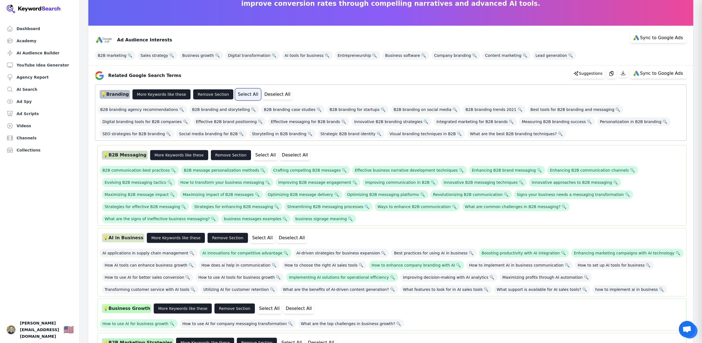
click at [237, 96] on button "Select All" at bounding box center [248, 94] width 24 height 10
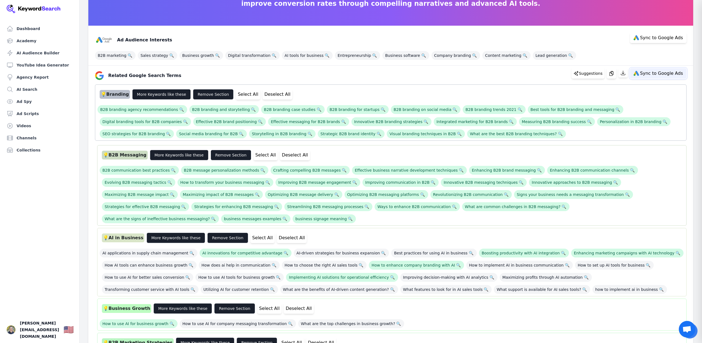
click at [666, 74] on span "Sync to Google Ads" at bounding box center [661, 73] width 43 height 4
select select "relatedGoogleSearchTerms"
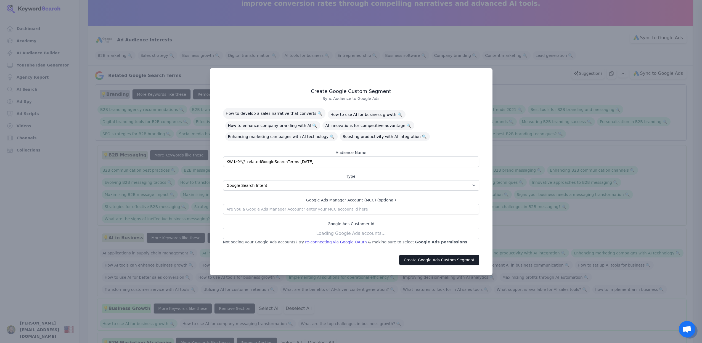
click at [347, 234] on div "Loading Google Ads accounts..." at bounding box center [351, 234] width 256 height 12
click at [308, 187] on select "App Interests / Affinity Google Search Intent URL" at bounding box center [351, 185] width 256 height 10
click at [223, 180] on select "App Interests / Affinity Google Search Intent URL" at bounding box center [351, 185] width 256 height 10
click at [324, 212] on input "text" at bounding box center [351, 209] width 256 height 10
click at [359, 235] on div "Loading Google Ads accounts..." at bounding box center [351, 234] width 256 height 12
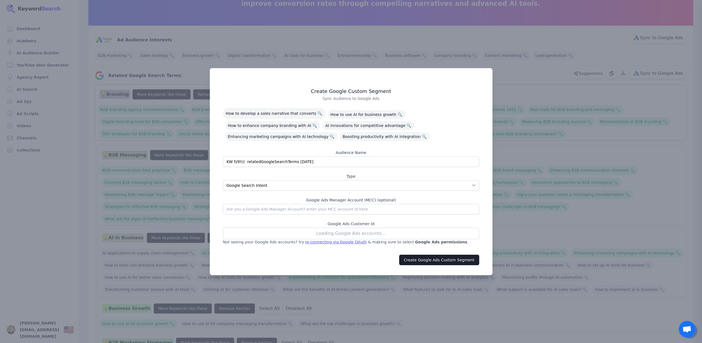
click at [357, 235] on div "Loading Google Ads accounts..." at bounding box center [351, 234] width 256 height 12
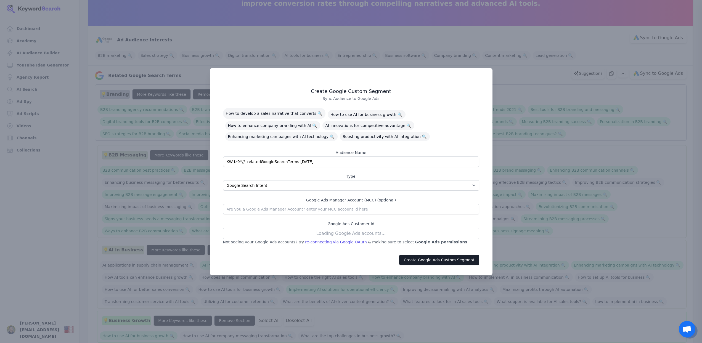
click at [334, 242] on div "re-connecting via Google OAuth" at bounding box center [336, 242] width 62 height 6
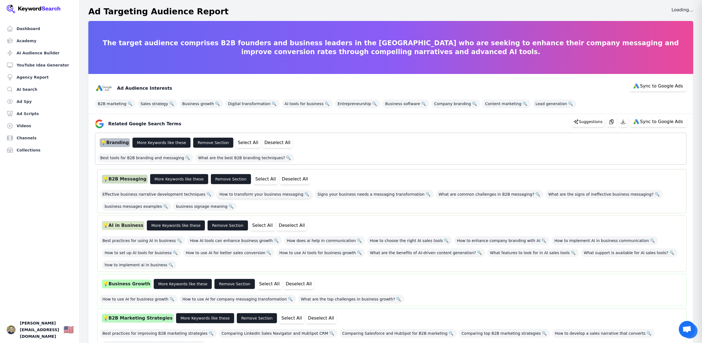
click at [230, 194] on span "How to transform your business messaging 🔍" at bounding box center [265, 194] width 96 height 9
click at [652, 122] on span "Sync to Google Ads" at bounding box center [661, 122] width 43 height 4
select select "relatedGoogleSearchTerms"
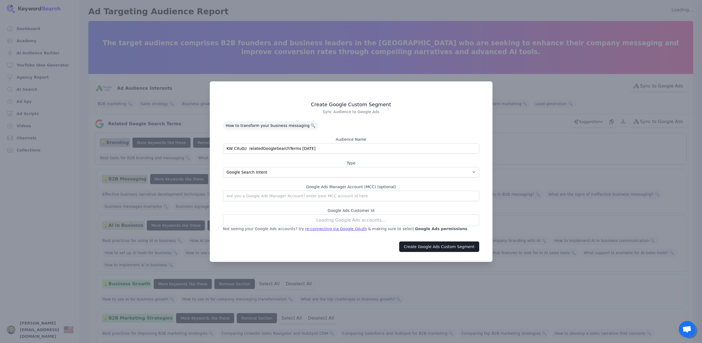
click at [361, 222] on div "Loading Google Ads accounts..." at bounding box center [351, 220] width 256 height 12
click at [240, 149] on input "KW CXu0// relatedGoogleSearchTerms [DATE]" at bounding box center [351, 148] width 256 height 10
drag, startPoint x: 243, startPoint y: 149, endPoint x: 216, endPoint y: 148, distance: 26.8
click at [216, 148] on div "Create Google Custom Segment Sync Audience to Google Ads How to transform your …" at bounding box center [350, 167] width 269 height 144
type input "Audience Interests// relatedGoogleSearchTerms [DATE]"
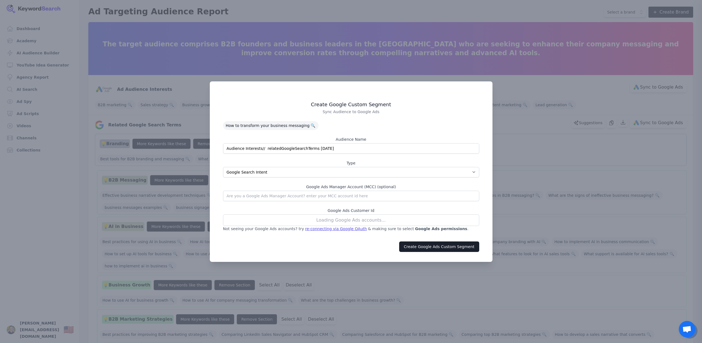
click at [313, 222] on div "Loading Google Ads accounts..." at bounding box center [351, 220] width 256 height 12
click at [328, 221] on div "Loading Google Ads accounts..." at bounding box center [351, 220] width 256 height 12
click at [539, 120] on div at bounding box center [351, 171] width 702 height 343
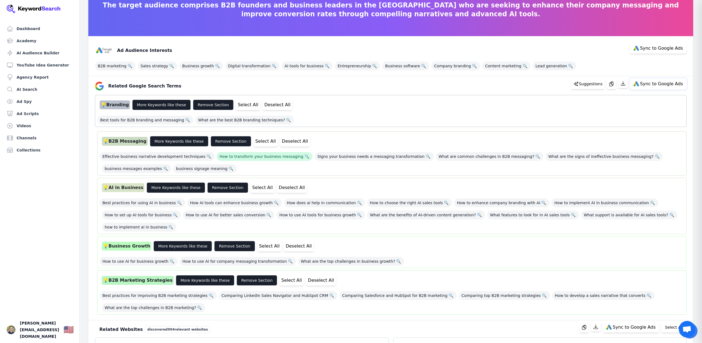
scroll to position [40, 0]
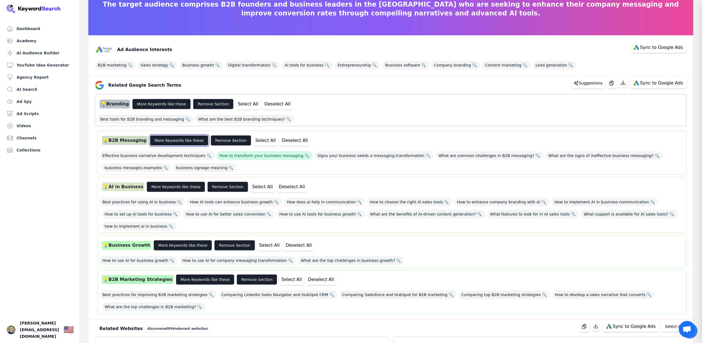
click at [171, 142] on button "More Keywords like these" at bounding box center [179, 140] width 59 height 10
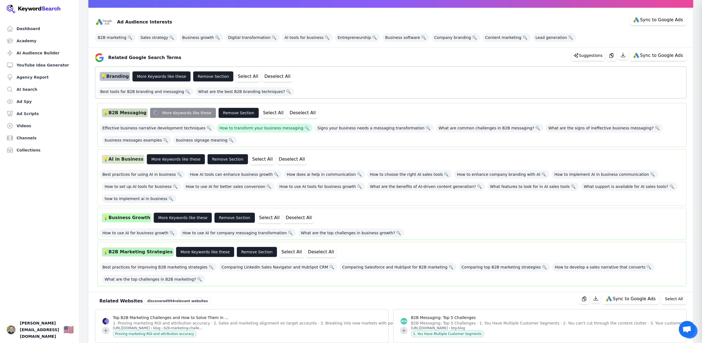
scroll to position [0, 0]
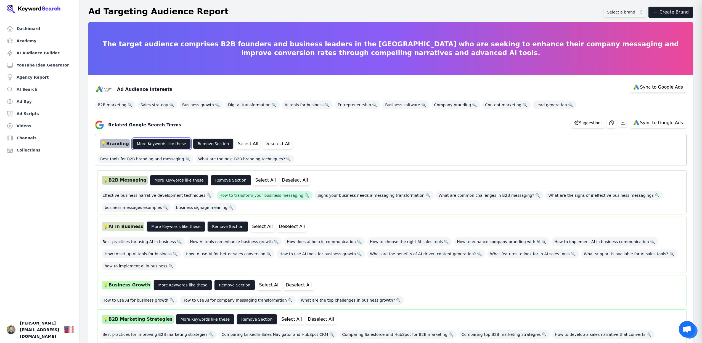
click at [168, 144] on button "More Keywords like these" at bounding box center [161, 144] width 59 height 10
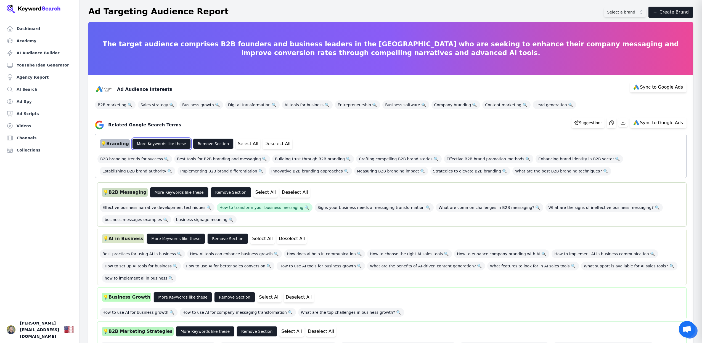
click at [168, 144] on button "More Keywords like these" at bounding box center [161, 144] width 59 height 10
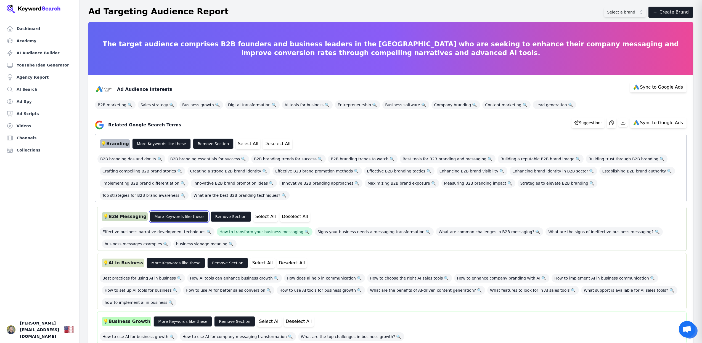
click at [171, 216] on button "More Keywords like these" at bounding box center [179, 216] width 59 height 10
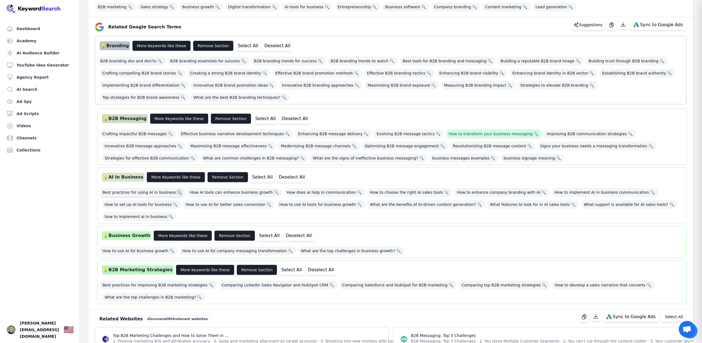
scroll to position [103, 0]
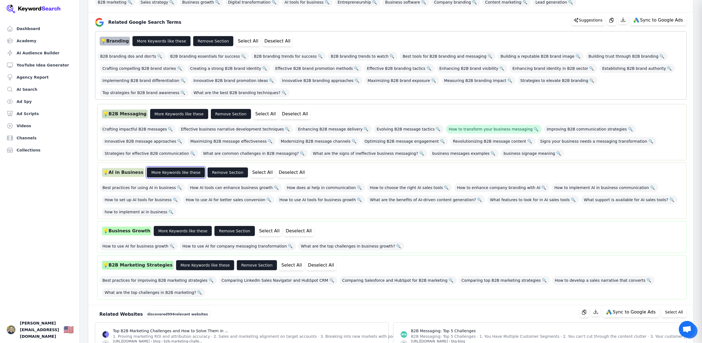
click at [175, 172] on button "More Keywords like these" at bounding box center [176, 172] width 59 height 10
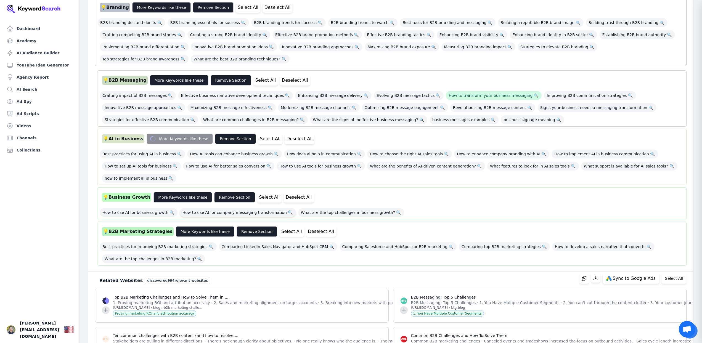
scroll to position [139, 0]
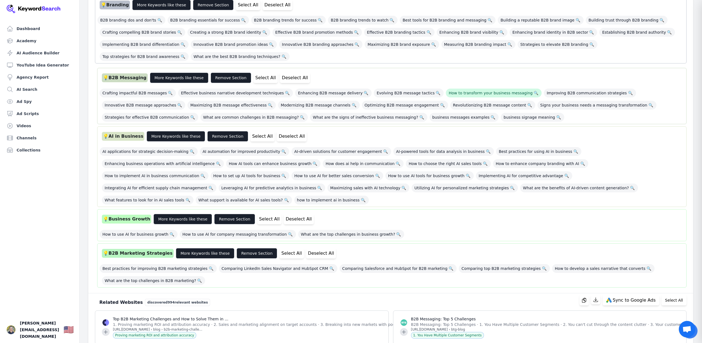
click at [182, 200] on div "💡 Branding More Keywords like these Remove Section Select All Deselect All B2B …" at bounding box center [390, 141] width 591 height 293
click at [180, 214] on button "More Keywords like these" at bounding box center [182, 219] width 59 height 10
click at [201, 248] on button "More Keywords like these" at bounding box center [205, 253] width 59 height 10
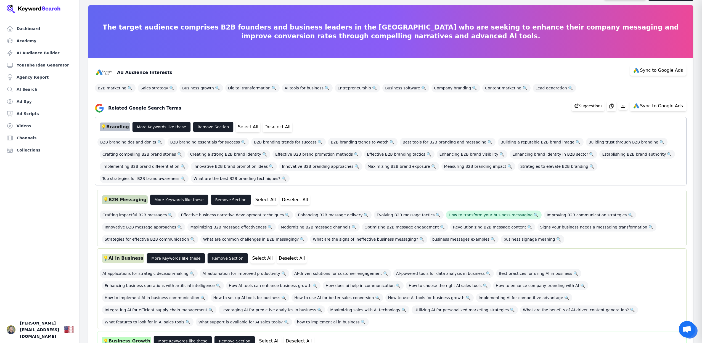
scroll to position [13, 0]
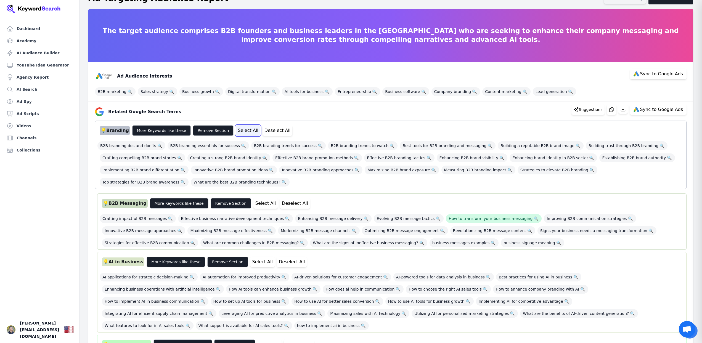
click at [236, 131] on button "Select All" at bounding box center [248, 130] width 24 height 10
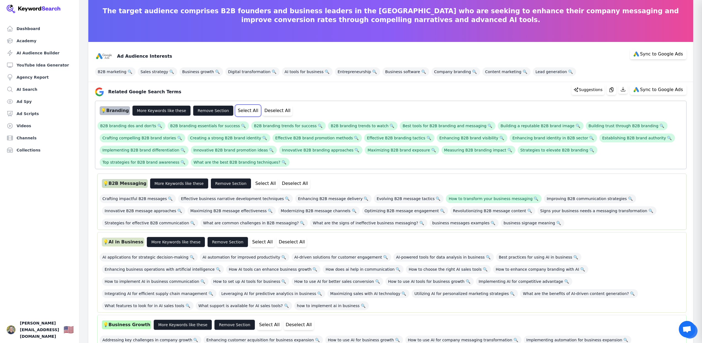
scroll to position [36, 0]
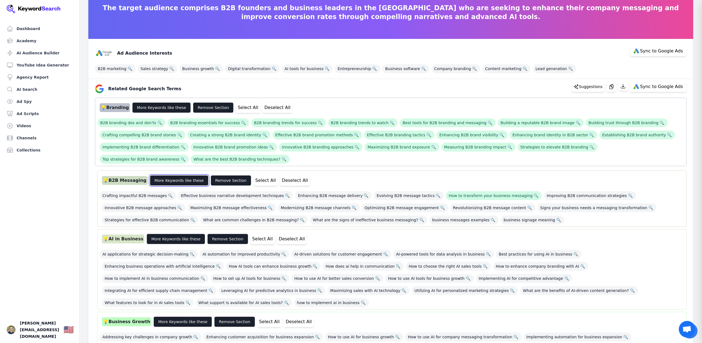
click at [176, 178] on button "More Keywords like these" at bounding box center [179, 180] width 59 height 10
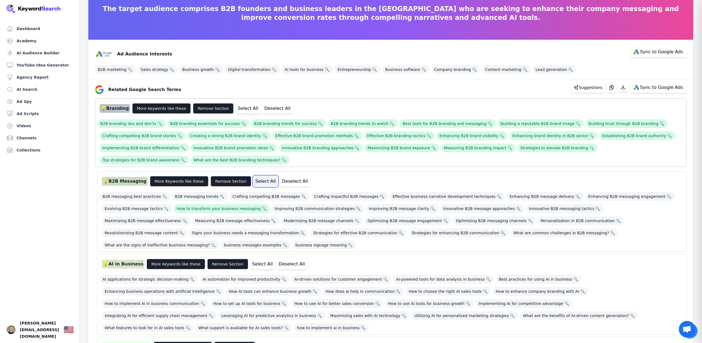
click at [255, 182] on button "Select All" at bounding box center [265, 181] width 24 height 10
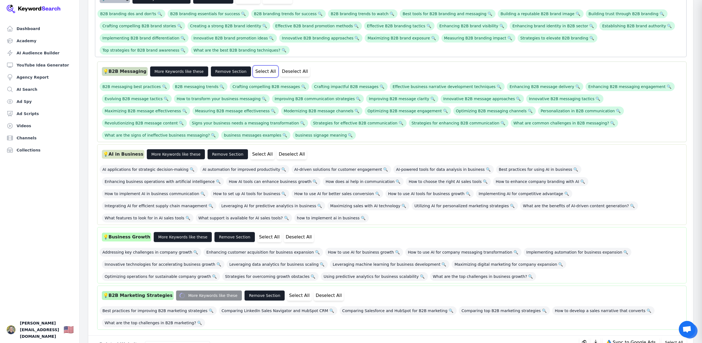
scroll to position [166, 0]
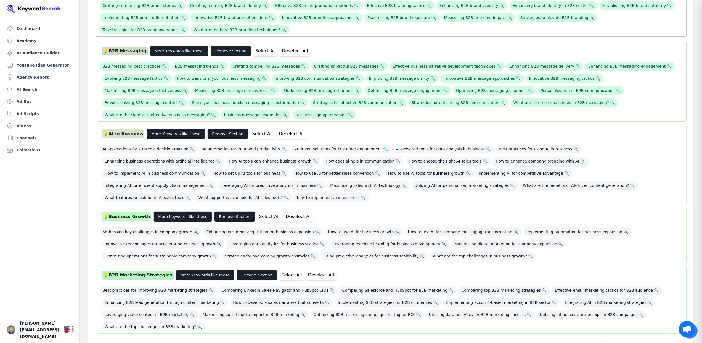
click at [493, 163] on span "How to enhance company branding with AI 🔍" at bounding box center [540, 161] width 95 height 9
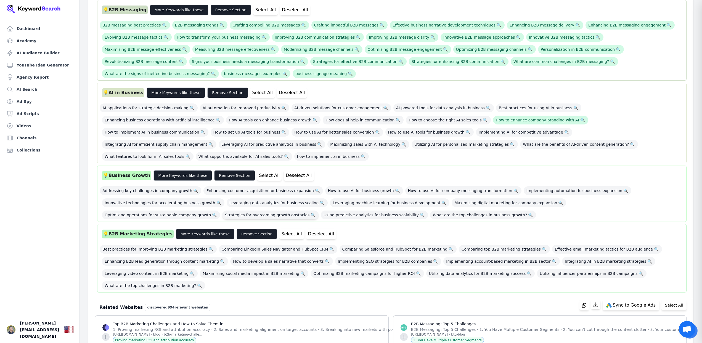
scroll to position [207, 0]
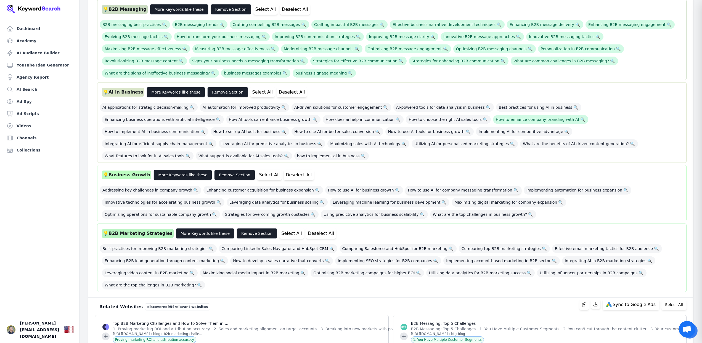
click at [413, 186] on span "How to use AI for company messaging transformation 🔍" at bounding box center [463, 190] width 116 height 9
click at [357, 186] on span "How to use AI for business growth 🔍" at bounding box center [364, 190] width 78 height 9
click at [253, 186] on span "Enhancing customer acquisition for business expansion 🔍" at bounding box center [262, 190] width 119 height 9
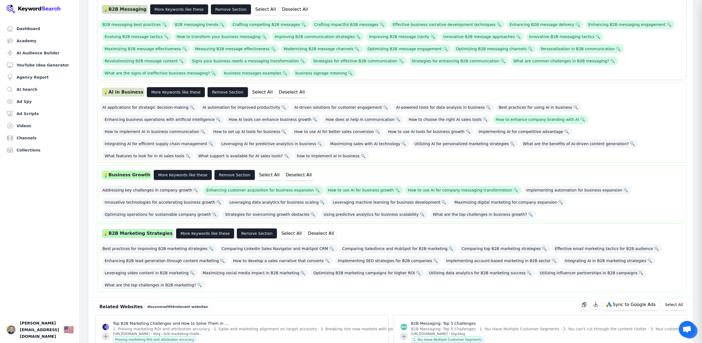
click at [253, 186] on span "Enhancing customer acquisition for business expansion 🔍" at bounding box center [262, 190] width 119 height 9
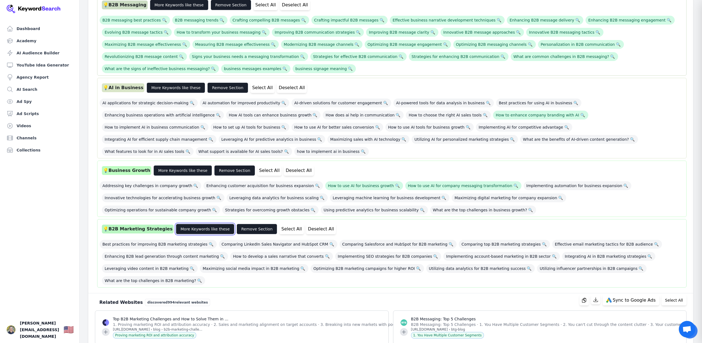
click at [195, 224] on button "More Keywords like these" at bounding box center [205, 229] width 59 height 10
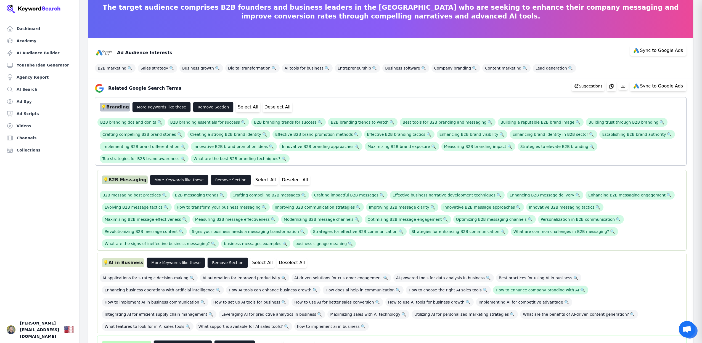
scroll to position [38, 0]
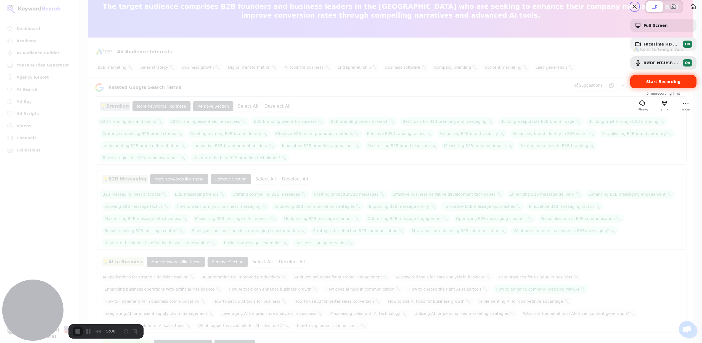
click at [660, 84] on span "Start Recording" at bounding box center [663, 81] width 34 height 4
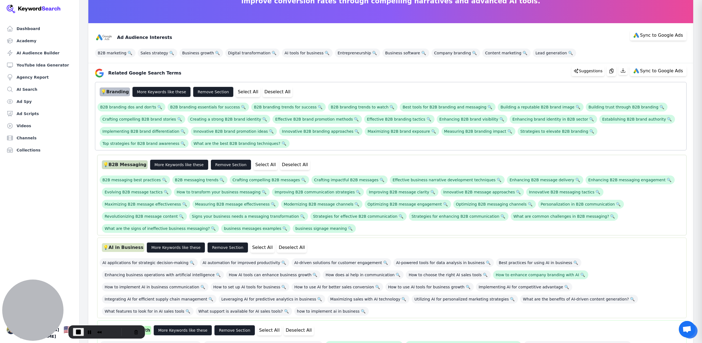
scroll to position [0, 0]
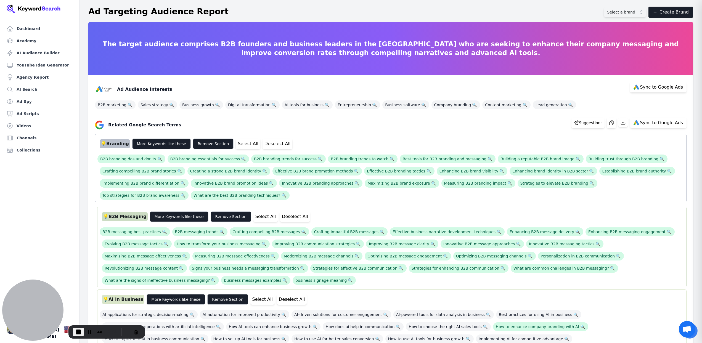
click at [573, 30] on div "The target audience comprises B2B founders and business leaders in the [GEOGRAP…" at bounding box center [390, 48] width 605 height 53
click at [664, 126] on button "Sync to Google Ads" at bounding box center [658, 123] width 57 height 10
select select "relatedGoogleSearchTerms"
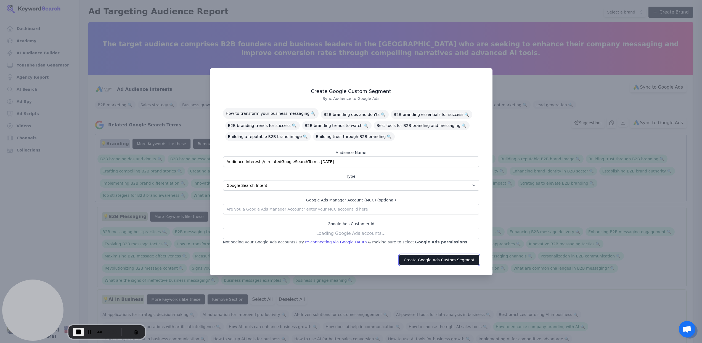
click at [435, 258] on button "Create Google Ads Custom Segment" at bounding box center [439, 260] width 80 height 10
click at [80, 332] on span "End Recording" at bounding box center [78, 332] width 7 height 7
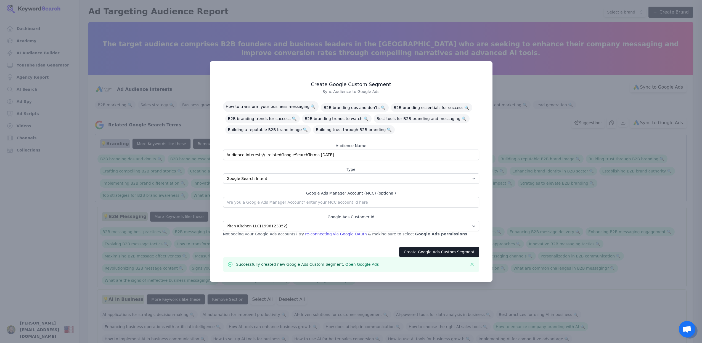
click at [501, 52] on div at bounding box center [351, 171] width 702 height 343
